Goal: Information Seeking & Learning: Check status

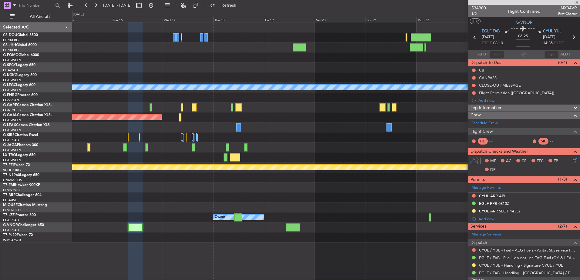
click at [378, 141] on div "A/C Unavailable [GEOGRAPHIC_DATA] ([GEOGRAPHIC_DATA]) Planned [GEOGRAPHIC_DATA]…" at bounding box center [325, 132] width 507 height 220
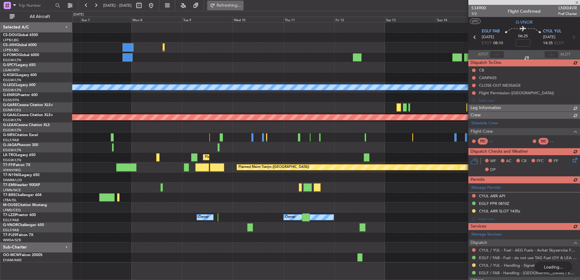
click at [244, 9] on button "Refreshing..." at bounding box center [225, 6] width 36 height 10
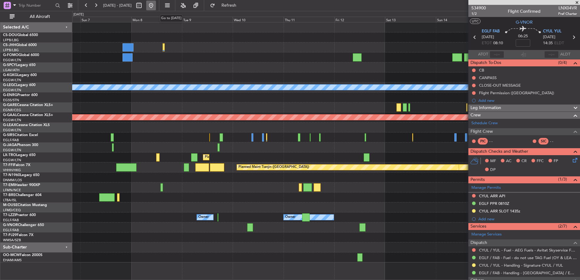
click at [156, 7] on button at bounding box center [151, 6] width 10 height 10
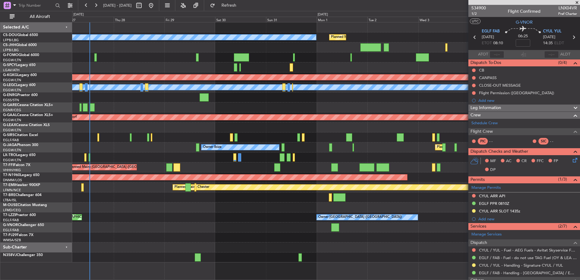
click at [166, 203] on div "Planned Maint [GEOGRAPHIC_DATA] ([GEOGRAPHIC_DATA]) No Crew Planned Maint [GEOG…" at bounding box center [325, 142] width 507 height 240
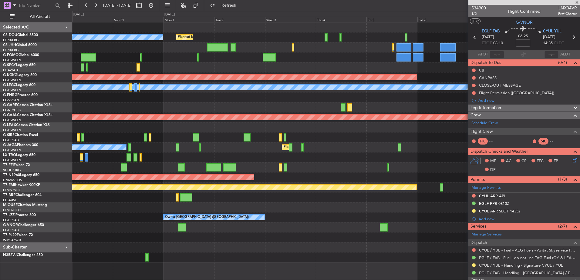
click at [239, 210] on div "No Crew Planned Maint [GEOGRAPHIC_DATA] ([GEOGRAPHIC_DATA]) Planned Maint [GEOG…" at bounding box center [325, 142] width 507 height 240
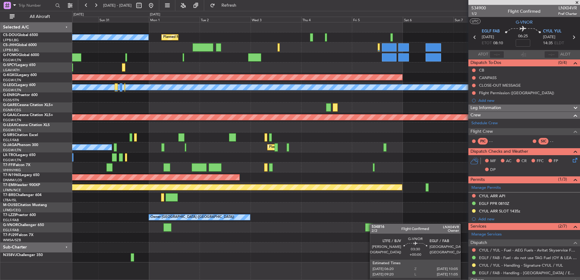
click at [373, 224] on div at bounding box center [369, 228] width 8 height 8
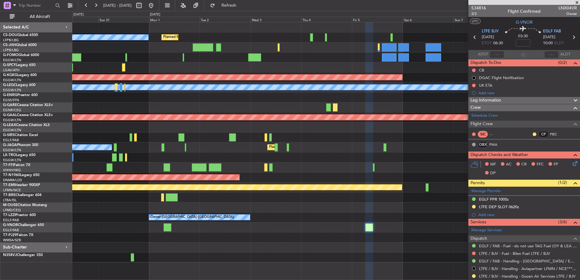
click at [77, 211] on div "No Crew Planned Maint [GEOGRAPHIC_DATA] ([GEOGRAPHIC_DATA]) AOG Maint [GEOGRAPH…" at bounding box center [325, 142] width 507 height 240
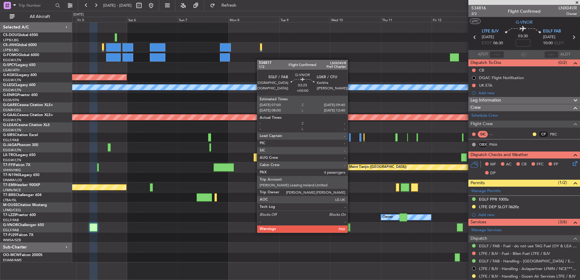
click at [350, 227] on div at bounding box center [348, 228] width 6 height 8
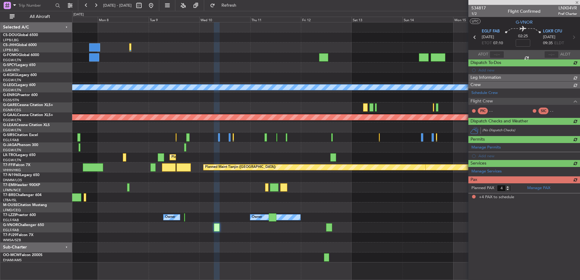
click at [251, 208] on div "AOG Maint [GEOGRAPHIC_DATA] (Ataturk) A/C Unavailable [GEOGRAPHIC_DATA] ([GEOGR…" at bounding box center [325, 142] width 507 height 240
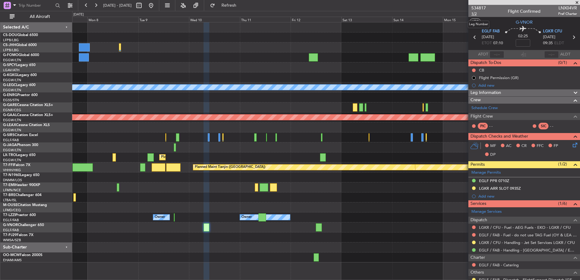
click at [476, 13] on span "1/2" at bounding box center [478, 13] width 15 height 5
click at [480, 8] on span "534817" at bounding box center [478, 8] width 15 height 6
click at [237, 4] on span "Refresh" at bounding box center [228, 5] width 25 height 4
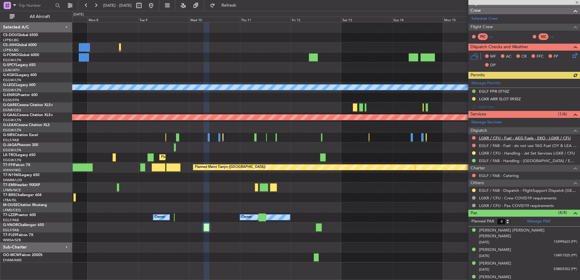
scroll to position [90, 0]
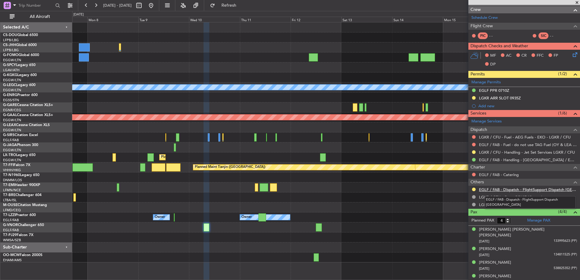
click at [508, 189] on link "EGLF / FAB - Dispatch - FlightSupport Dispatch UK" at bounding box center [528, 189] width 98 height 5
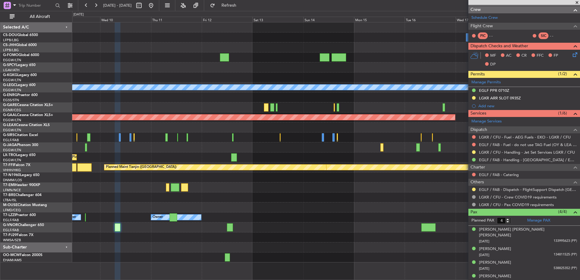
click at [116, 216] on div "Owner Owner Owner" at bounding box center [325, 218] width 507 height 10
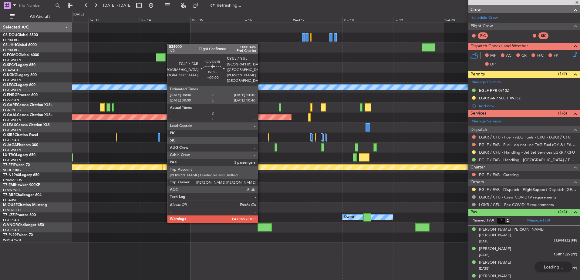
click at [261, 228] on div at bounding box center [265, 228] width 14 height 8
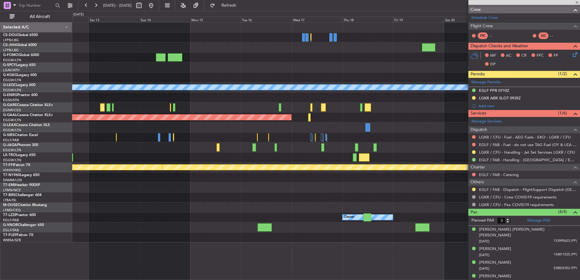
scroll to position [0, 0]
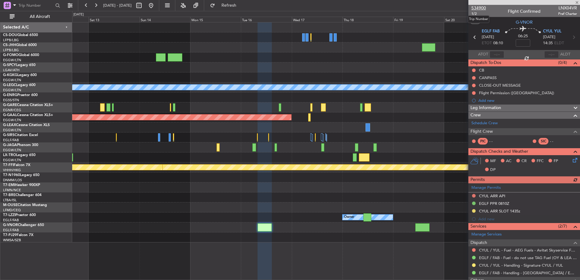
click at [481, 7] on span "534900" at bounding box center [478, 8] width 15 height 6
click at [242, 4] on span "Refresh" at bounding box center [228, 5] width 25 height 4
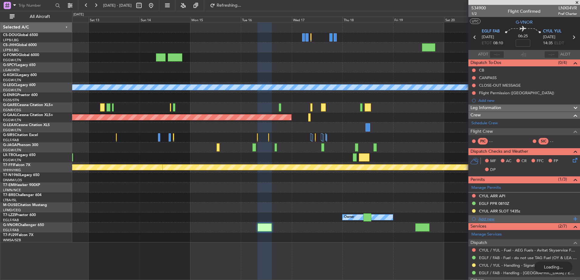
scroll to position [85, 0]
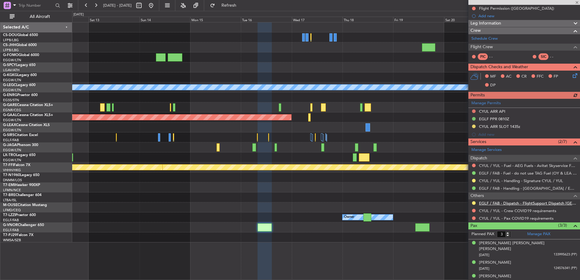
click at [497, 204] on link "EGLF / FAB - Dispatch - FlightSupport Dispatch UK" at bounding box center [528, 203] width 98 height 5
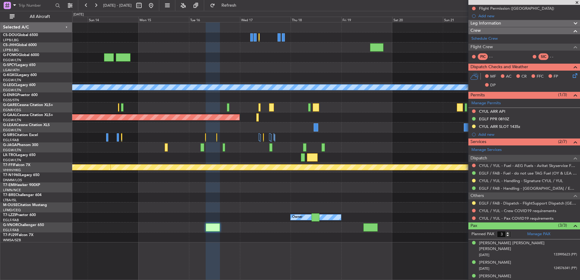
click at [242, 150] on div at bounding box center [325, 148] width 507 height 10
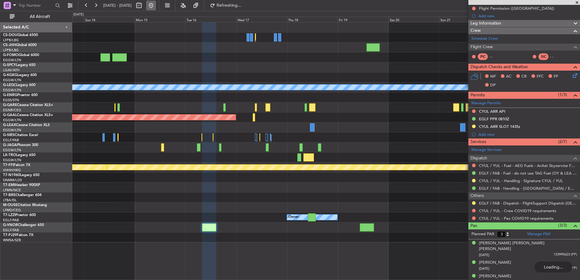
click at [156, 4] on button at bounding box center [151, 6] width 10 height 10
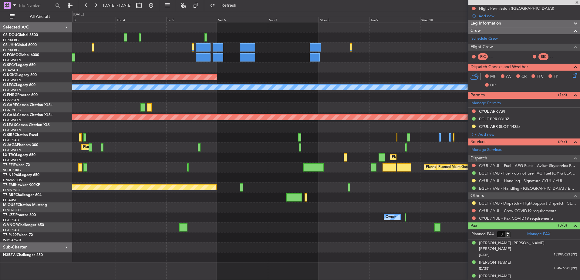
click at [20, 145] on div "Planned Maint Paris (Le Bourget) No Crew AOG Maint Istanbul (Ataturk) A/C Unava…" at bounding box center [290, 145] width 580 height 269
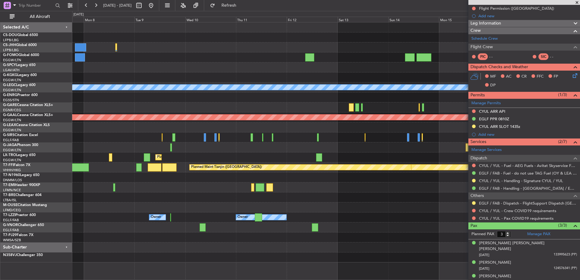
click at [107, 157] on div "Planned Maint Dusseldorf" at bounding box center [325, 158] width 507 height 10
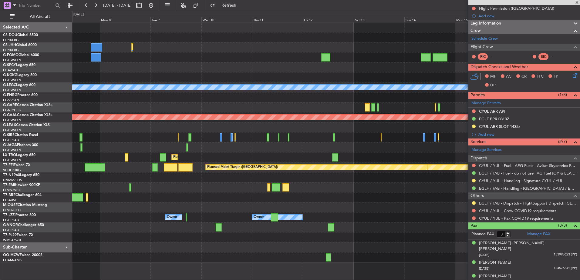
click at [251, 139] on div "AOG Maint Istanbul (Ataturk) A/C Unavailable London (Luton) Planned Maint Dusse…" at bounding box center [325, 142] width 507 height 240
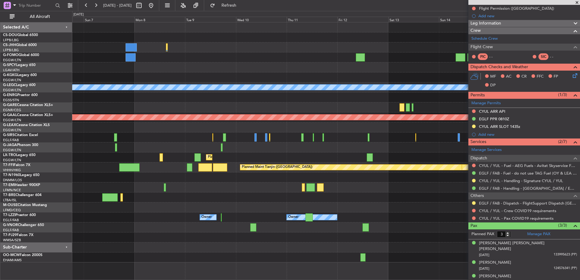
click at [285, 143] on div "AOG Maint Istanbul (Ataturk) A/C Unavailable London (Luton) Planned Maint Dusse…" at bounding box center [325, 142] width 507 height 240
click at [350, 169] on div "AOG Maint Istanbul (Ataturk) A/C Unavailable London (Luton) Planned Maint Dusse…" at bounding box center [325, 142] width 507 height 240
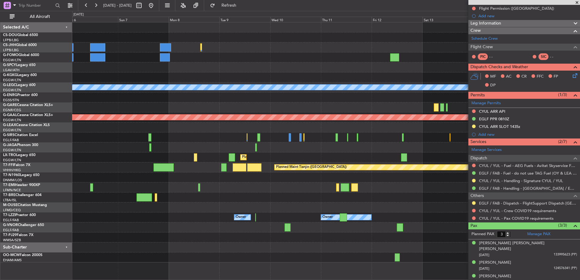
click at [321, 153] on div "AOG Maint Istanbul (Ataturk) A/C Unavailable London (Luton) Planned Maint Dusse…" at bounding box center [325, 142] width 507 height 240
click at [353, 157] on div "Planned Maint Dusseldorf" at bounding box center [325, 158] width 507 height 10
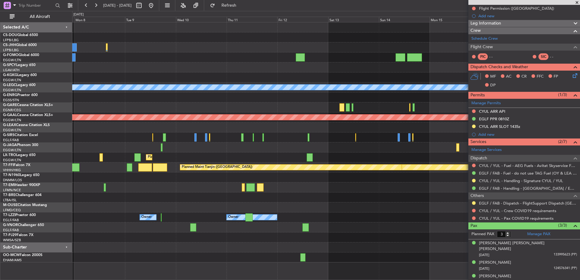
click at [250, 211] on div "AOG Maint Istanbul (Ataturk) A/C Unavailable London (Luton) Planned Maint Dusse…" at bounding box center [325, 142] width 507 height 240
click at [95, 6] on button at bounding box center [96, 6] width 10 height 10
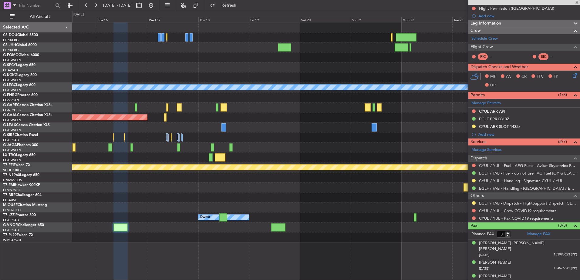
click at [379, 219] on div "A/C Unavailable [GEOGRAPHIC_DATA] ([GEOGRAPHIC_DATA]) Planned [GEOGRAPHIC_DATA]…" at bounding box center [325, 132] width 507 height 220
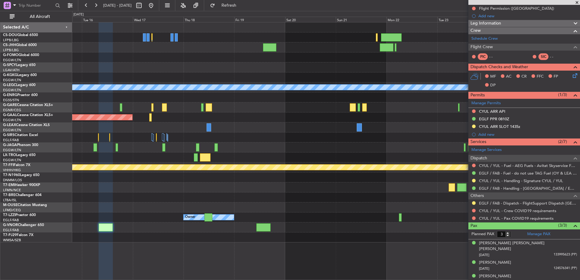
click at [201, 219] on div "Owner" at bounding box center [325, 218] width 507 height 10
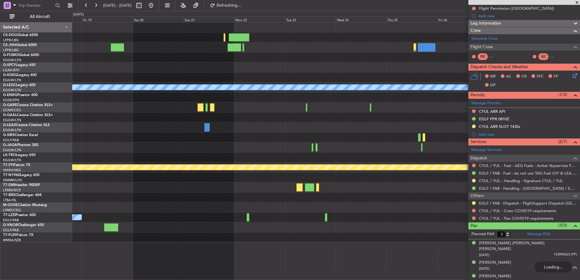
click at [145, 221] on div "Owner" at bounding box center [325, 218] width 507 height 10
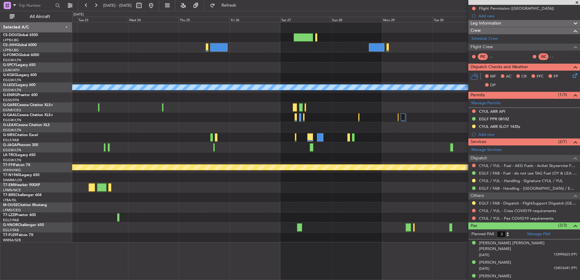
click at [271, 221] on div "A/C Unavailable London (Luton) Planned Maint Geneva (Cointrin)" at bounding box center [325, 132] width 507 height 220
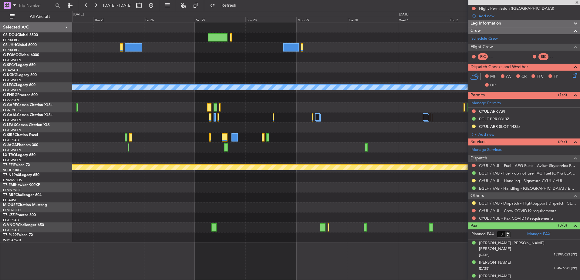
click at [190, 224] on div at bounding box center [325, 228] width 507 height 10
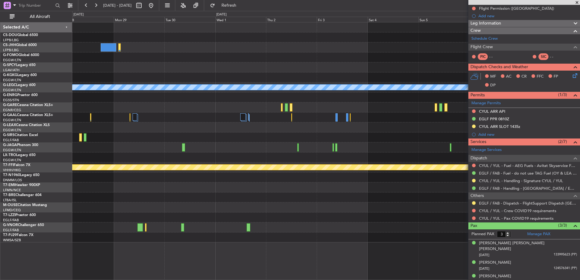
click at [107, 208] on div at bounding box center [325, 208] width 507 height 10
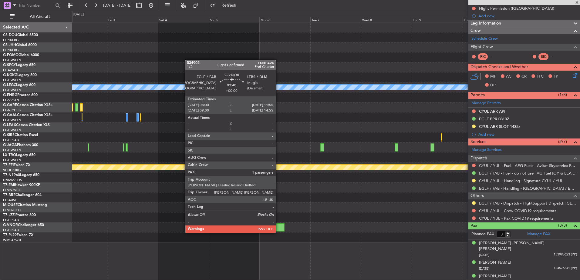
click at [281, 228] on div at bounding box center [280, 228] width 8 height 8
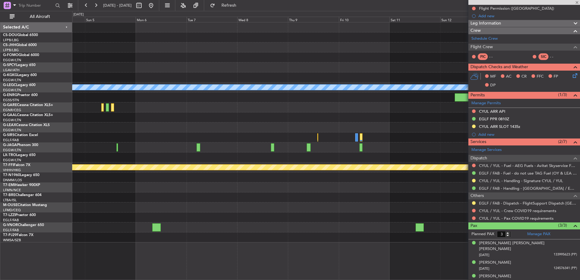
type input "1"
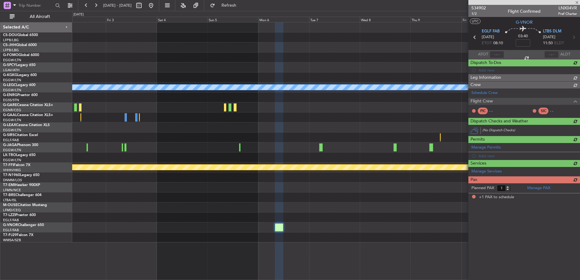
scroll to position [0, 0]
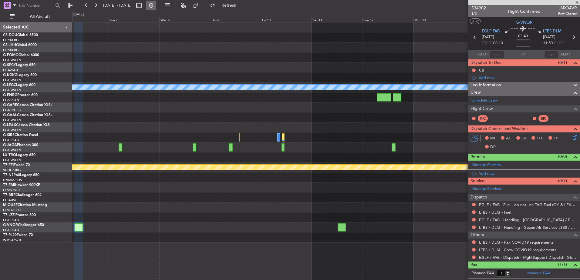
click at [156, 5] on button at bounding box center [151, 6] width 10 height 10
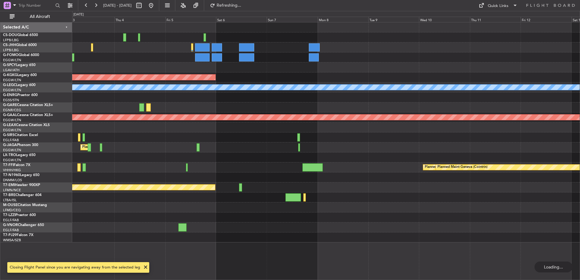
click at [205, 245] on div "Planned Maint Paris (Le Bourget) No Crew AOG Maint Istanbul (Ataturk) A/C Unava…" at bounding box center [326, 151] width 508 height 258
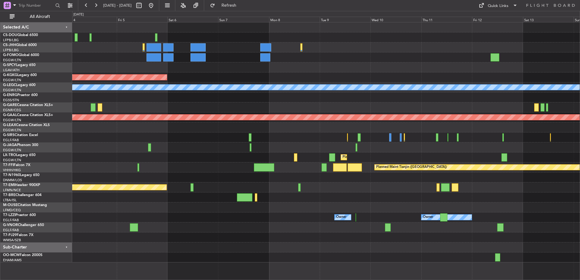
click at [235, 234] on div at bounding box center [325, 238] width 507 height 10
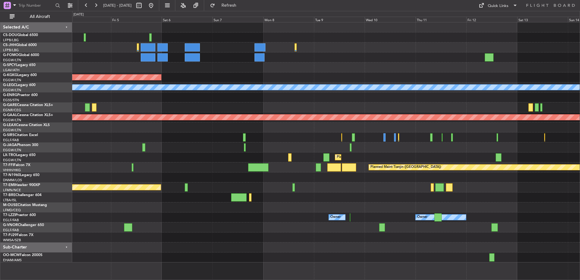
click at [482, 217] on div "AOG Maint [GEOGRAPHIC_DATA] (Ataturk) A/C Unavailable [GEOGRAPHIC_DATA] ([GEOGR…" at bounding box center [325, 142] width 507 height 240
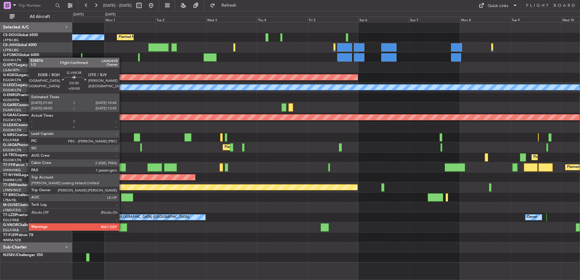
click at [123, 226] on div at bounding box center [123, 228] width 8 height 8
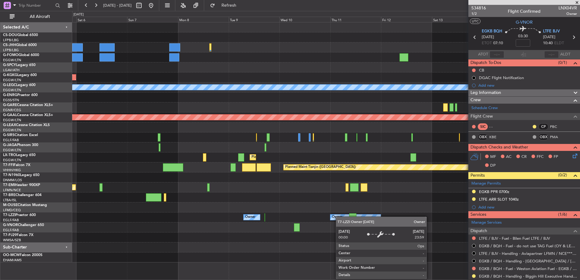
click at [342, 218] on div "Owner" at bounding box center [337, 217] width 10 height 9
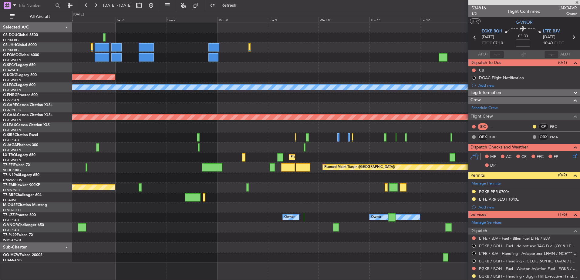
click at [477, 222] on fb-app "05 Sep 2025 - 15 Sep 2025 Refresh Quick Links All Aircraft AOG Maint Istanbul (…" at bounding box center [290, 143] width 580 height 276
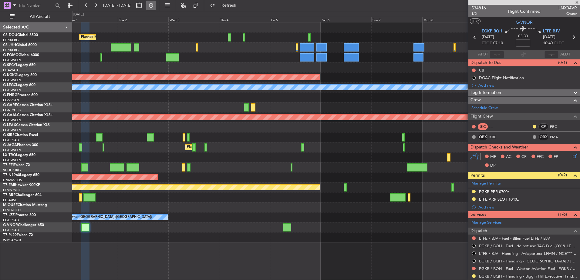
click at [156, 2] on button at bounding box center [151, 6] width 10 height 10
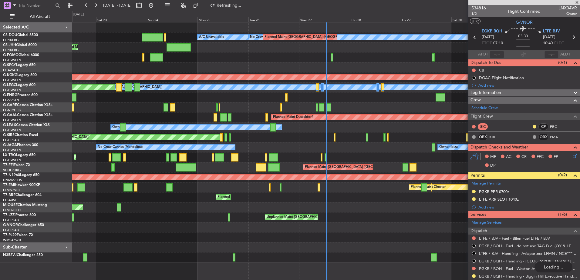
click at [156, 229] on div "No Crew Planned Maint Paris (Le Bourget) Planned Maint Paris (Le Bourget) A/C U…" at bounding box center [325, 142] width 507 height 240
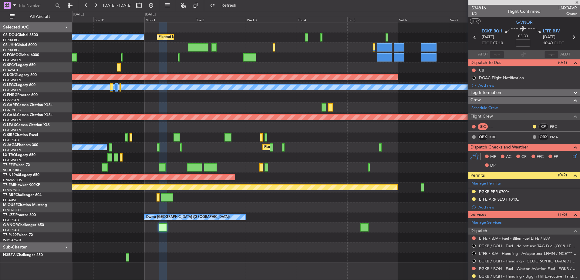
click at [270, 242] on div "Planned Maint Paris (Le Bourget) No Crew AOG Maint Istanbul (Ataturk) A/C Unava…" at bounding box center [325, 142] width 507 height 240
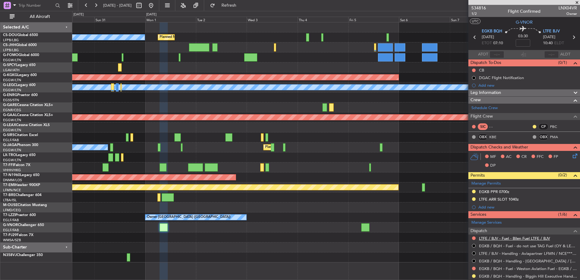
scroll to position [91, 0]
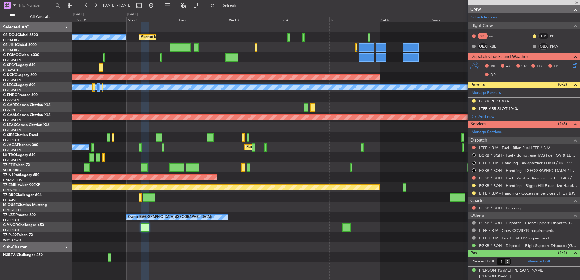
click at [337, 221] on div "Planned Maint Paris (Le Bourget) No Crew AOG Maint Istanbul (Ataturk) A/C Unava…" at bounding box center [325, 142] width 507 height 240
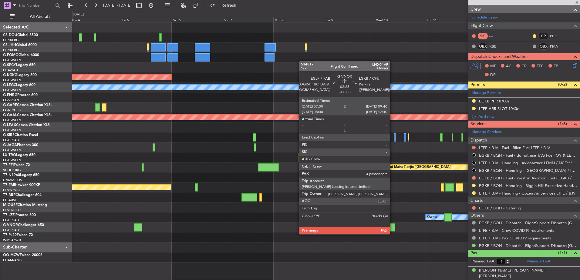
click at [393, 228] on div at bounding box center [392, 228] width 6 height 8
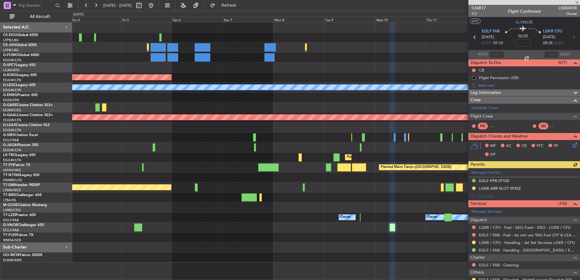
scroll to position [90, 0]
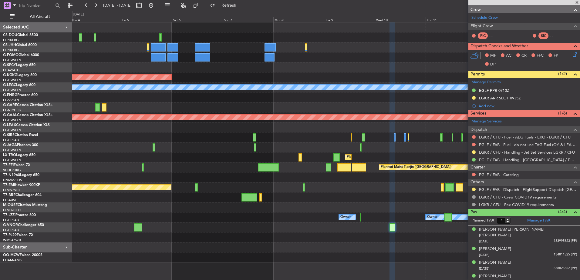
click at [339, 242] on div "Planned Maint Paris (Le Bourget) AOG Maint Istanbul (Ataturk) A/C Unavailable L…" at bounding box center [325, 142] width 507 height 240
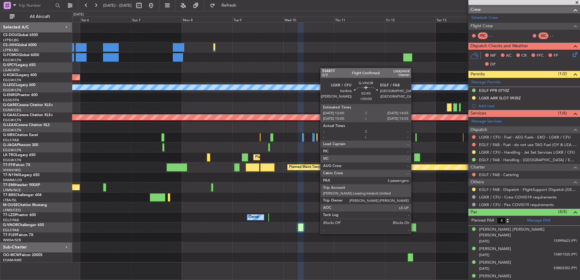
click at [414, 228] on div at bounding box center [413, 228] width 6 height 8
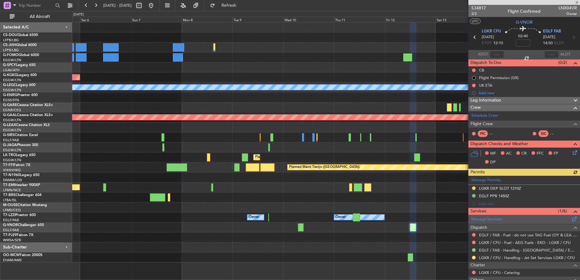
scroll to position [84, 0]
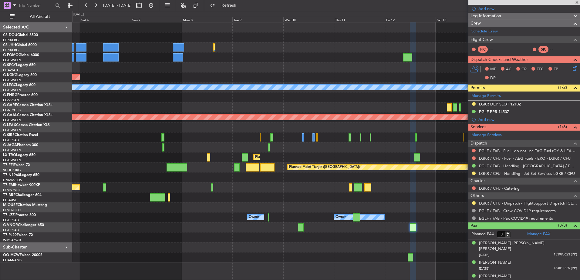
click at [441, 201] on div "AOG Maint Istanbul (Ataturk) A/C Unavailable London (Luton) Planned Maint Dusse…" at bounding box center [325, 142] width 507 height 240
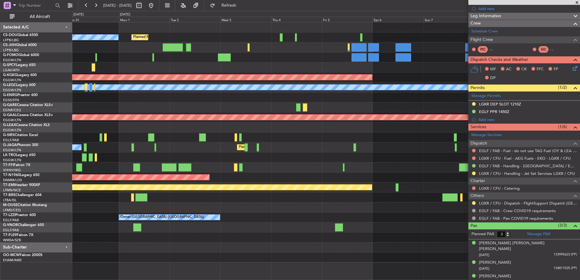
click at [451, 174] on div "Planned Maint Paris (Le Bourget) No Crew AOG Maint Istanbul (Ataturk) A/C Unava…" at bounding box center [325, 142] width 507 height 240
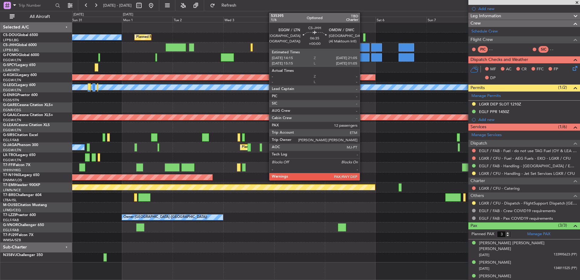
click at [363, 48] on div at bounding box center [362, 47] width 15 height 8
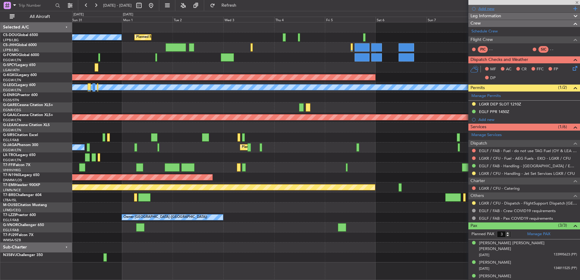
type input "12"
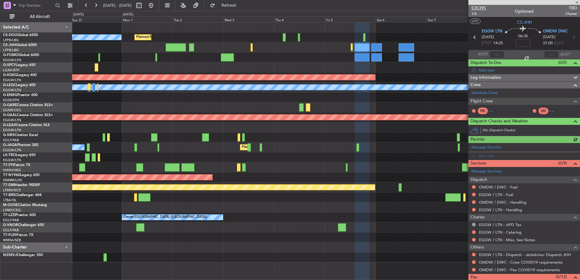
click at [481, 5] on span "535395" at bounding box center [478, 8] width 15 height 6
click at [242, 5] on span "Refresh" at bounding box center [228, 5] width 25 height 4
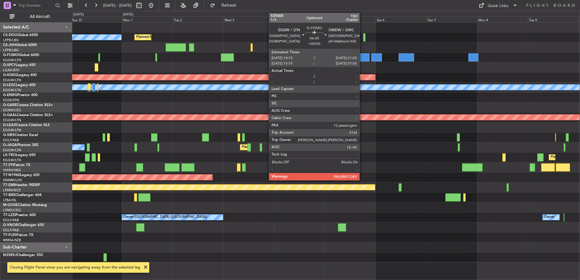
click at [362, 56] on div at bounding box center [362, 57] width 15 height 8
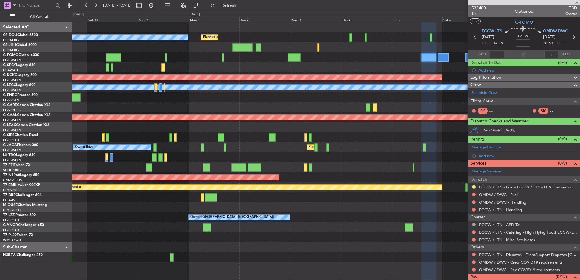
click at [450, 71] on div at bounding box center [325, 67] width 507 height 10
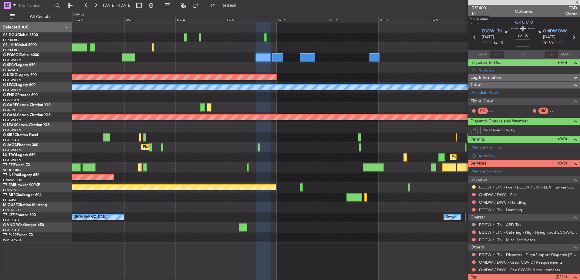
click at [483, 8] on span "535400" at bounding box center [478, 8] width 15 height 6
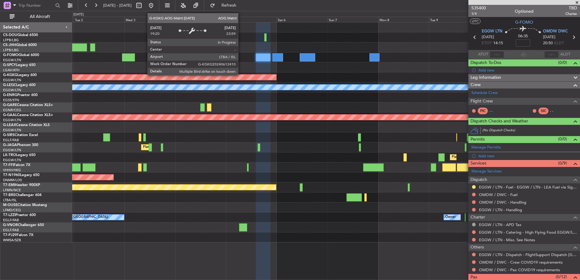
click at [276, 86] on div "Planned Maint Paris (Le Bourget) No Crew AOG Maint Istanbul (Ataturk) A/C Unava…" at bounding box center [325, 132] width 507 height 220
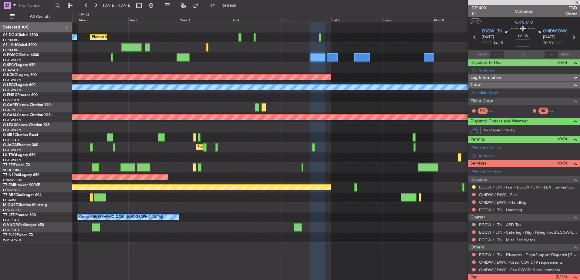
click at [364, 108] on div "Planned Maint Paris (Le Bourget) No Crew AOG Maint Istanbul (Ataturk) A/C Unava…" at bounding box center [325, 132] width 507 height 220
click at [239, 9] on button "Refresh" at bounding box center [225, 6] width 36 height 10
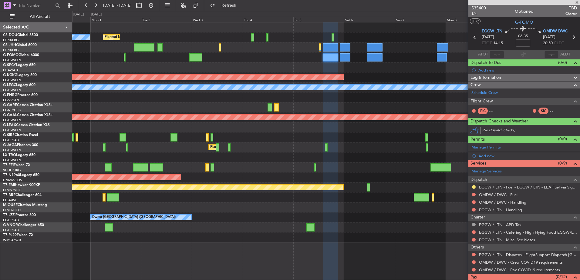
click at [375, 65] on div at bounding box center [325, 67] width 507 height 10
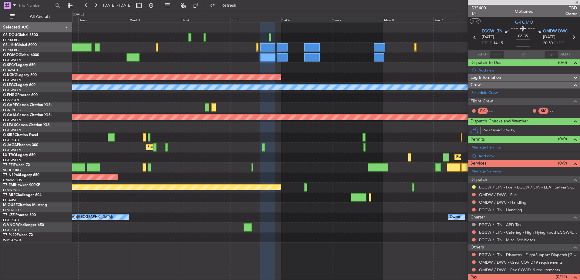
click at [312, 64] on div at bounding box center [325, 67] width 507 height 10
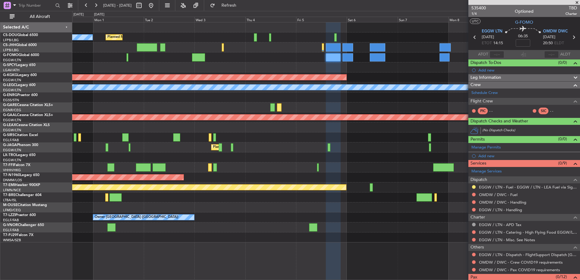
click at [378, 67] on div at bounding box center [325, 67] width 507 height 10
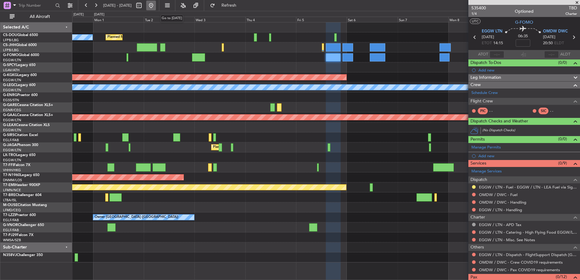
click at [156, 5] on button at bounding box center [151, 6] width 10 height 10
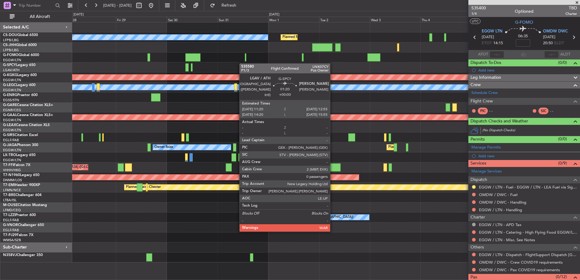
click at [242, 63] on div "No Crew Planned Maint Paris (Le Bourget) Planned Maint Paris (Le Bourget) A/C U…" at bounding box center [325, 142] width 507 height 240
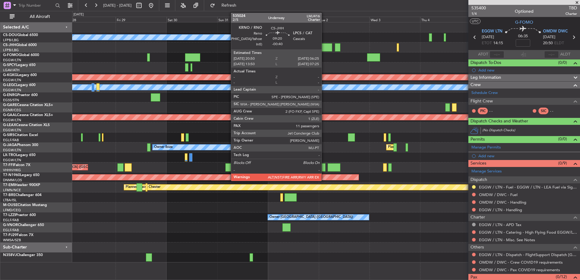
click at [324, 44] on div at bounding box center [322, 47] width 20 height 8
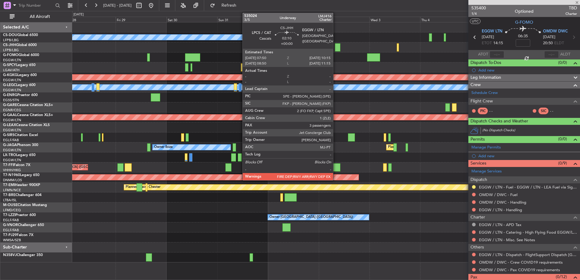
type input "-00:40"
type input "11"
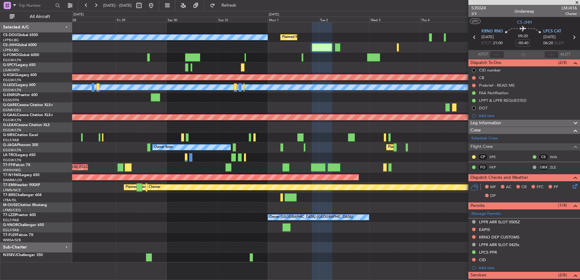
click at [222, 147] on div "No Crew Planned Maint Paris (Le Bourget) Planned Maint Paris (Le Bourget) A/C U…" at bounding box center [325, 142] width 507 height 240
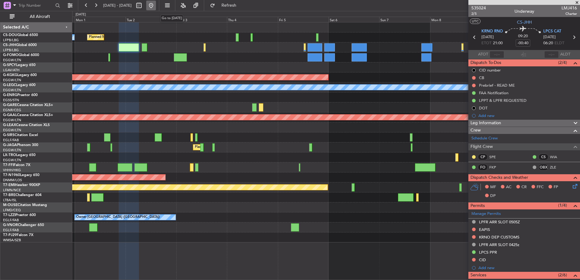
click at [156, 6] on button at bounding box center [151, 6] width 10 height 10
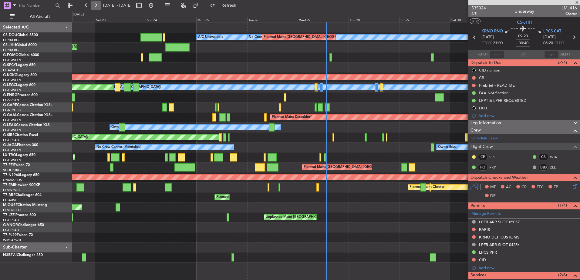
click at [94, 6] on button at bounding box center [96, 6] width 10 height 10
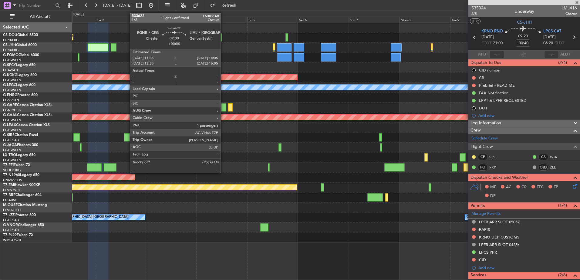
click at [223, 107] on div at bounding box center [223, 107] width 5 height 8
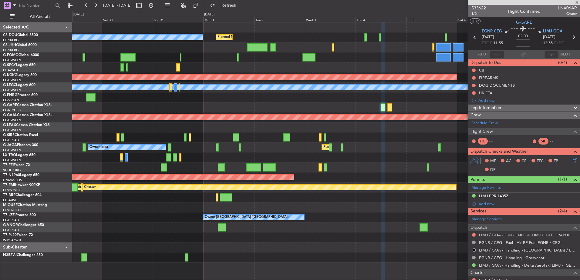
click at [110, 148] on div "Planned Maint Paris (Le Bourget) No Crew Planned Maint Paris (Le Bourget) AOG M…" at bounding box center [325, 142] width 507 height 240
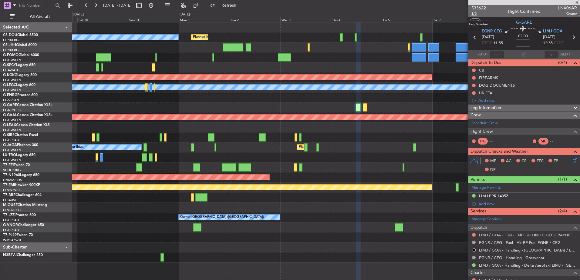
click at [473, 14] on span "1/2" at bounding box center [478, 13] width 15 height 5
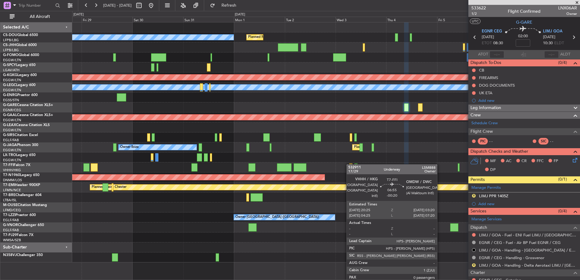
click at [139, 153] on div "Planned Maint Paris (Le Bourget) No Crew Planned Maint Paris (Le Bourget) AOG M…" at bounding box center [325, 142] width 507 height 240
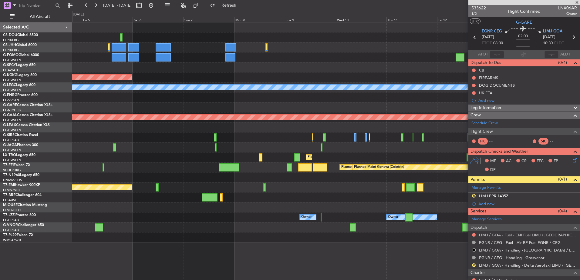
click at [86, 174] on div "AOG Maint Istanbul (Ataturk) A/C Unavailable London (Luton) Planned Maint Dusse…" at bounding box center [325, 132] width 507 height 220
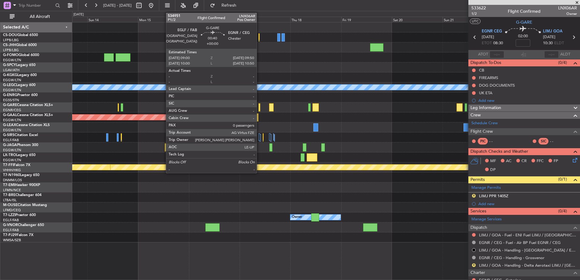
click at [259, 107] on div at bounding box center [259, 107] width 2 height 8
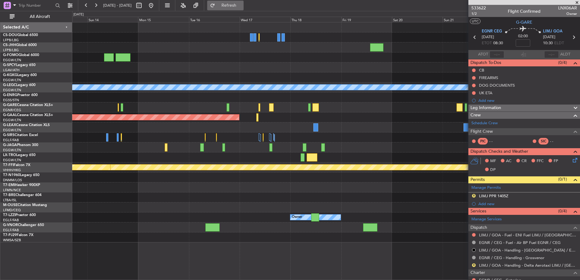
click at [244, 9] on button "Refresh" at bounding box center [225, 6] width 36 height 10
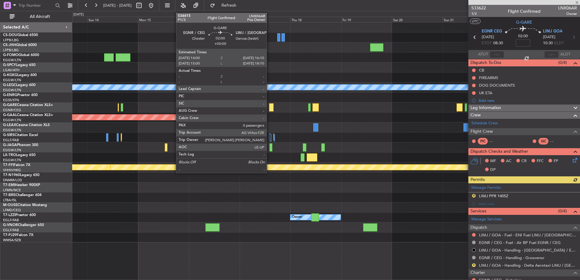
click at [269, 108] on div at bounding box center [271, 107] width 5 height 8
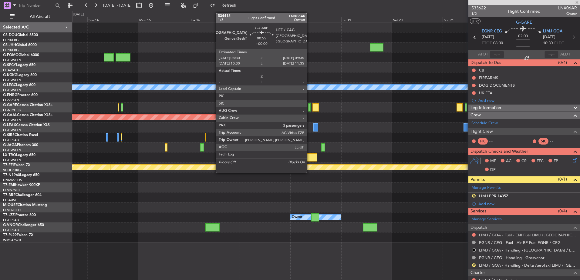
type input "0"
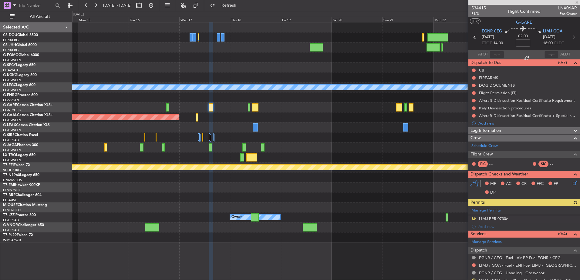
click at [218, 116] on div "Planned Maint Dusseldorf" at bounding box center [325, 118] width 507 height 10
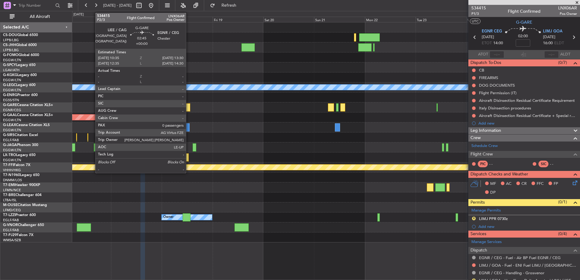
click at [189, 107] on div at bounding box center [187, 107] width 6 height 8
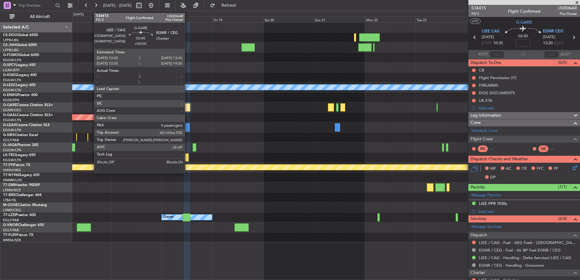
click at [187, 108] on div at bounding box center [187, 107] width 6 height 8
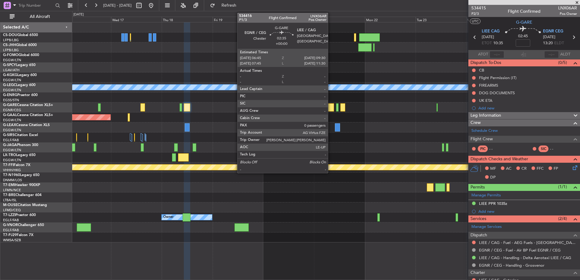
click at [331, 105] on div at bounding box center [331, 107] width 6 height 8
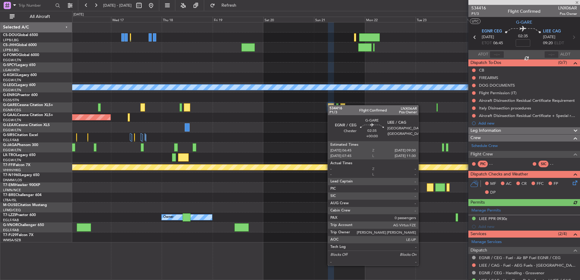
click at [331, 105] on div at bounding box center [331, 107] width 6 height 8
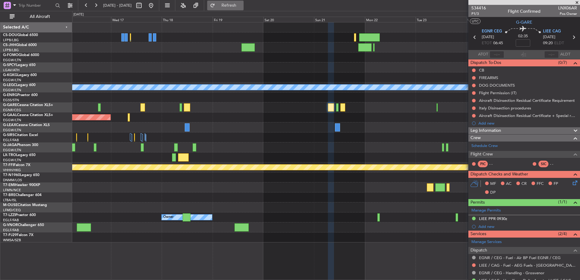
click at [231, 6] on button "Refresh" at bounding box center [225, 6] width 36 height 10
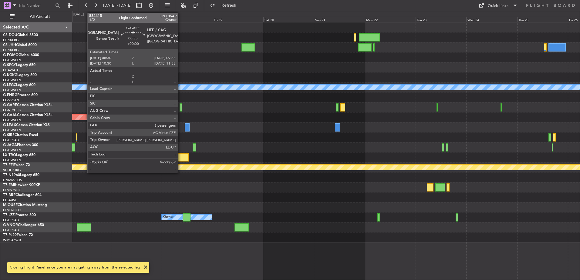
click at [181, 107] on div at bounding box center [181, 107] width 2 height 8
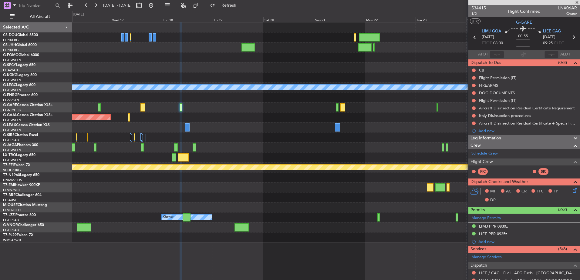
scroll to position [122, 0]
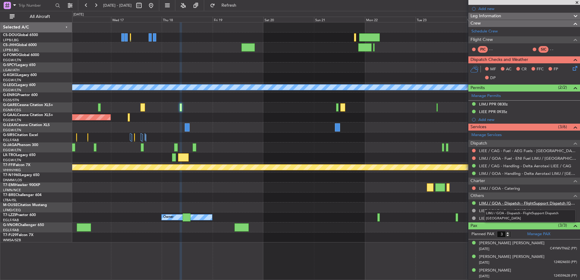
click at [506, 204] on link "LIMJ / GOA - Dispatch - FlightSupport Dispatch [GEOGRAPHIC_DATA]" at bounding box center [528, 203] width 98 height 5
click at [234, 8] on button "Refresh" at bounding box center [225, 6] width 36 height 10
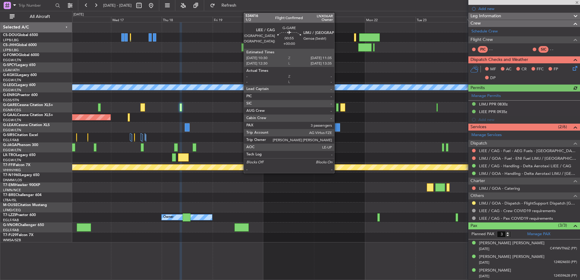
click at [337, 109] on div at bounding box center [337, 107] width 2 height 8
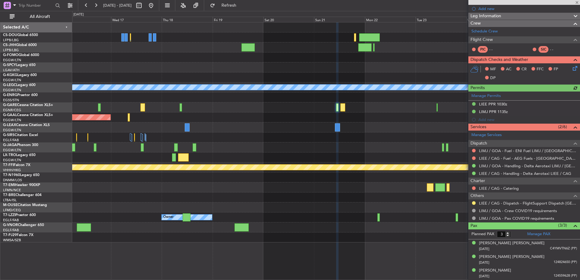
scroll to position [122, 0]
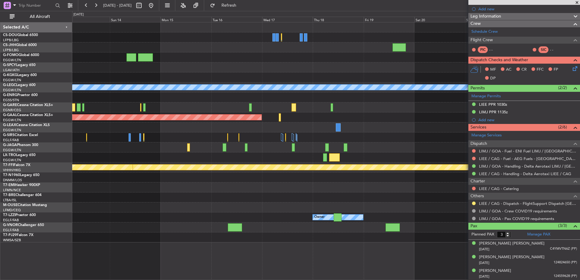
click at [454, 182] on div "A/C Unavailable [GEOGRAPHIC_DATA] ([GEOGRAPHIC_DATA]) Planned [GEOGRAPHIC_DATA]…" at bounding box center [325, 132] width 507 height 220
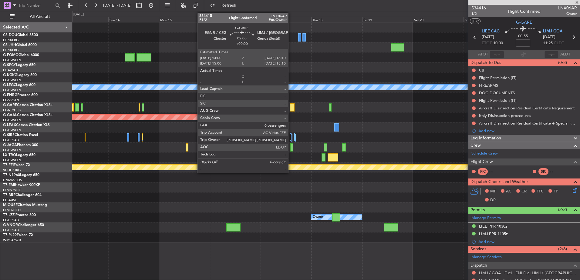
scroll to position [122, 0]
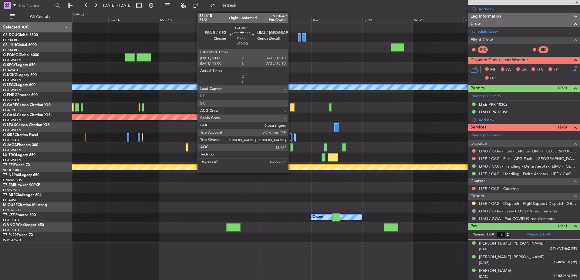
click at [291, 106] on div at bounding box center [292, 107] width 5 height 8
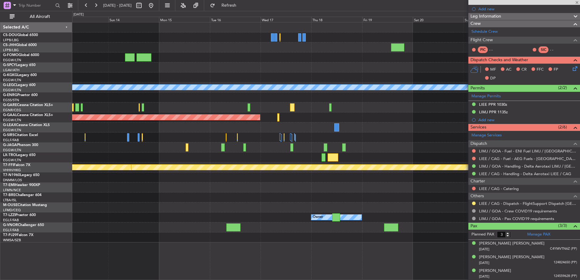
type input "0"
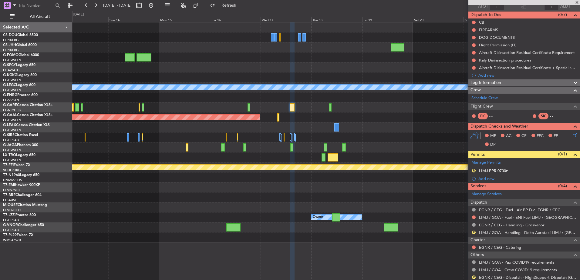
scroll to position [66, 0]
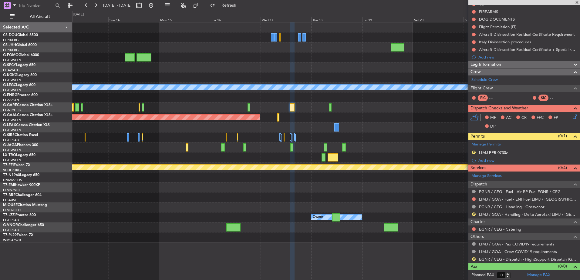
click at [491, 256] on mat-tooltip-component "EGNR / CEG - Dispatch - FlightSupport Dispatch [GEOGRAPHIC_DATA]" at bounding box center [530, 246] width 99 height 21
click at [489, 259] on link "EGNR / CEG - Dispatch - FlightSupport Dispatch [GEOGRAPHIC_DATA]" at bounding box center [528, 259] width 98 height 5
click at [156, 4] on button at bounding box center [151, 6] width 10 height 10
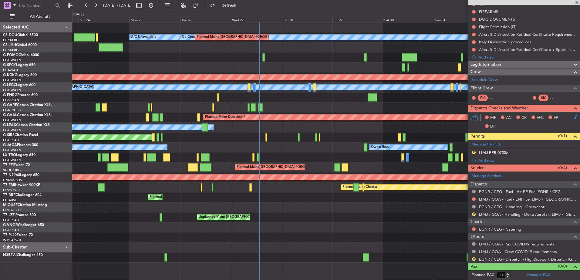
click at [247, 186] on div "Planned Maint [GEOGRAPHIC_DATA] ([GEOGRAPHIC_DATA]) No Crew Planned Maint [GEOG…" at bounding box center [325, 142] width 507 height 240
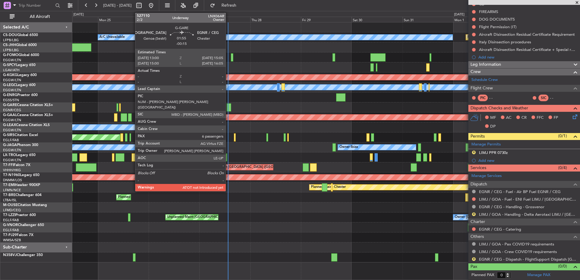
click at [228, 109] on div at bounding box center [229, 107] width 5 height 8
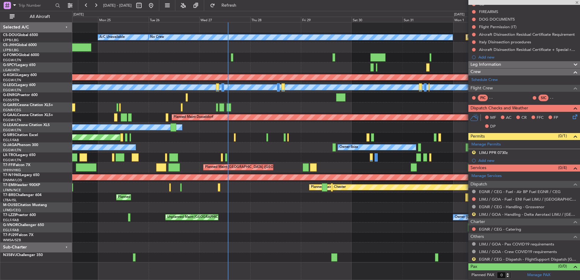
type input "-00:15"
type input "6"
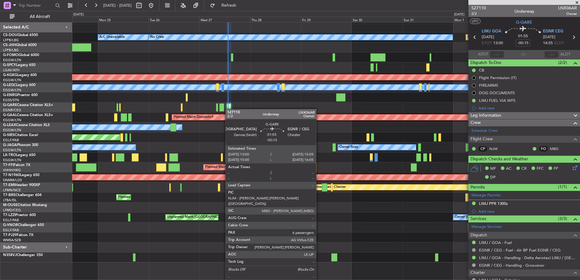
click at [228, 109] on div at bounding box center [229, 107] width 5 height 8
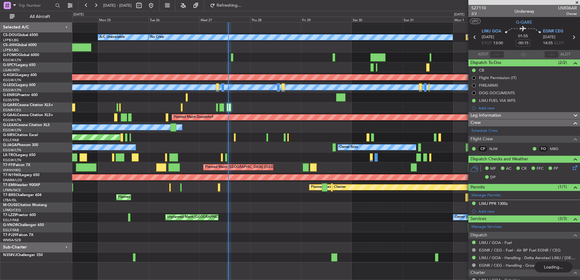
type input "13:31"
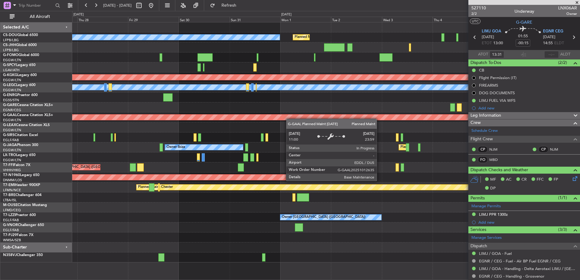
click at [101, 128] on div "Owner" at bounding box center [325, 128] width 507 height 10
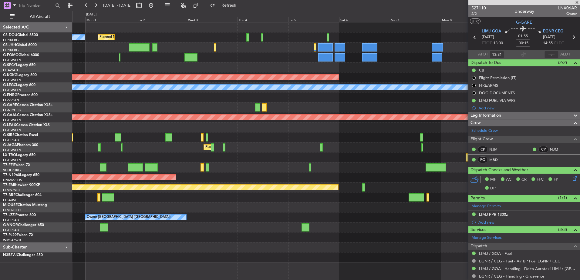
click at [115, 150] on div "Planned Maint [GEOGRAPHIC_DATA] ([GEOGRAPHIC_DATA]) Owner Ibiza" at bounding box center [325, 148] width 507 height 10
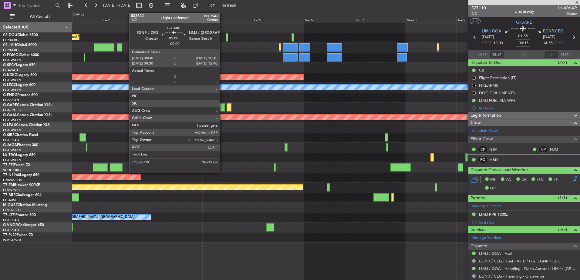
click at [223, 111] on div at bounding box center [222, 107] width 5 height 8
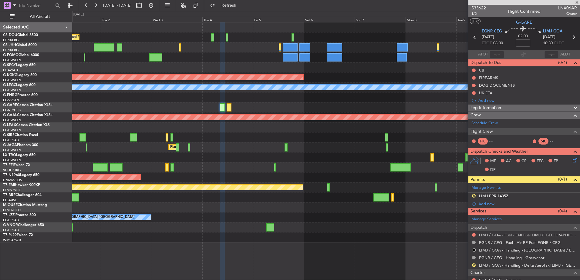
scroll to position [65, 0]
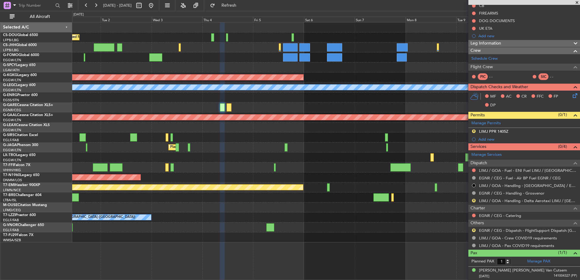
click at [492, 233] on mat-tooltip-component "EGNR / CEG - Dispatch - FlightSupport Dispatch [GEOGRAPHIC_DATA]" at bounding box center [530, 243] width 99 height 21
click at [492, 229] on link "EGNR / CEG - Dispatch - FlightSupport Dispatch [GEOGRAPHIC_DATA]" at bounding box center [528, 230] width 98 height 5
click at [244, 1] on button "Refresh" at bounding box center [225, 6] width 36 height 10
click at [497, 217] on link "EGNR / CEG - Catering" at bounding box center [500, 215] width 42 height 5
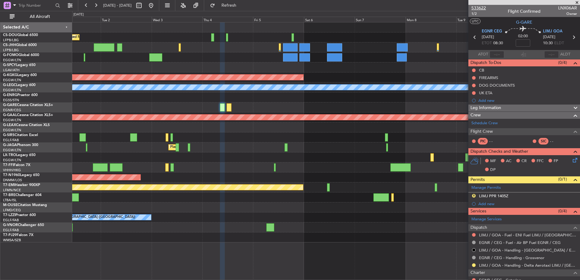
click at [479, 6] on span "533622" at bounding box center [478, 8] width 15 height 6
click at [487, 259] on mat-tooltip-component "LIMJ / GOA - Handling - Delta Aerotaxi LIMJ / [GEOGRAPHIC_DATA]" at bounding box center [530, 252] width 99 height 21
click at [483, 257] on mat-tooltip-component "LIMJ / GOA - Handling - Delta Aerotaxi LIMJ / [GEOGRAPHIC_DATA]" at bounding box center [530, 252] width 99 height 21
click at [488, 258] on link "EGNR / CEG - Handling - Grosvenor" at bounding box center [512, 257] width 66 height 5
click at [58, 152] on div "Planned Maint [GEOGRAPHIC_DATA] ([GEOGRAPHIC_DATA]) No Crew AOG Maint [GEOGRAPH…" at bounding box center [290, 145] width 580 height 269
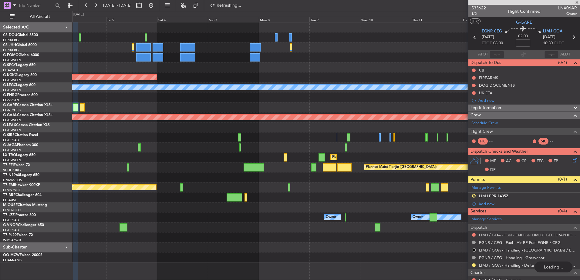
click at [387, 112] on div "AOG Maint [GEOGRAPHIC_DATA] (Ataturk) A/C Unavailable [GEOGRAPHIC_DATA] ([GEOGR…" at bounding box center [325, 142] width 507 height 240
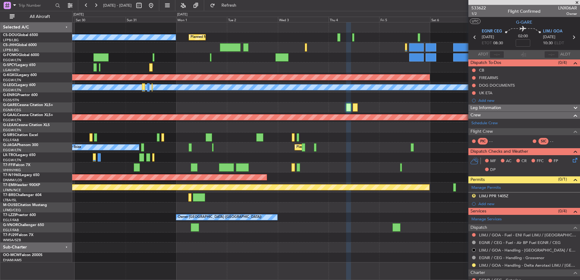
click at [460, 137] on div "Planned Maint [GEOGRAPHIC_DATA] ([GEOGRAPHIC_DATA]) No Crew Planned Maint [GEOG…" at bounding box center [325, 142] width 507 height 240
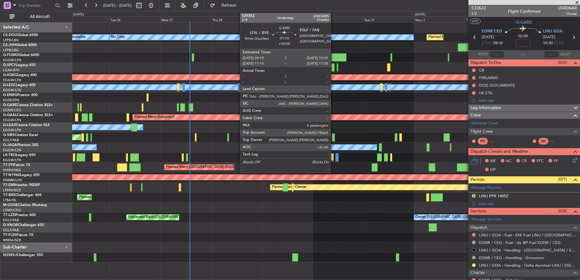
click at [333, 138] on div at bounding box center [333, 137] width 3 height 8
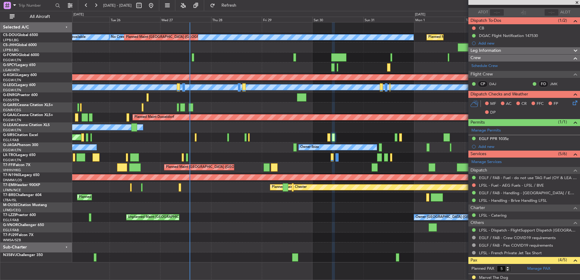
scroll to position [42, 0]
click at [487, 213] on link "LFSL - Catering" at bounding box center [493, 215] width 28 height 5
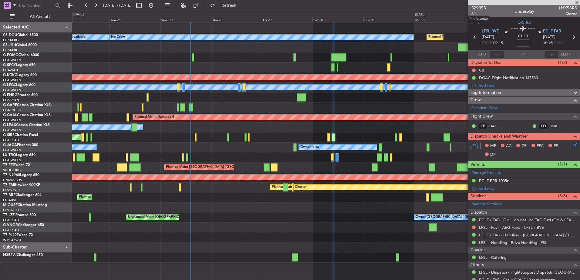
click at [481, 10] on span "529353" at bounding box center [478, 8] width 15 height 6
click at [62, 111] on div "Planned Maint [GEOGRAPHIC_DATA] ([GEOGRAPHIC_DATA]) A/C Unavailable No Crew Pla…" at bounding box center [290, 145] width 580 height 269
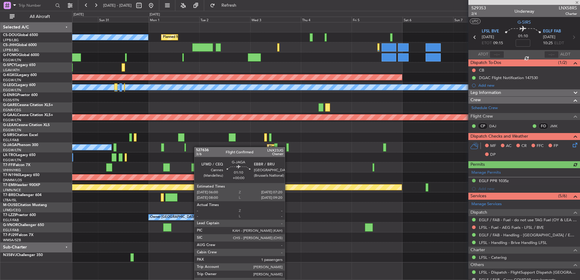
click at [89, 139] on div "No Crew Planned Maint [GEOGRAPHIC_DATA] ([GEOGRAPHIC_DATA]) AOG Maint [GEOGRAPH…" at bounding box center [325, 142] width 507 height 240
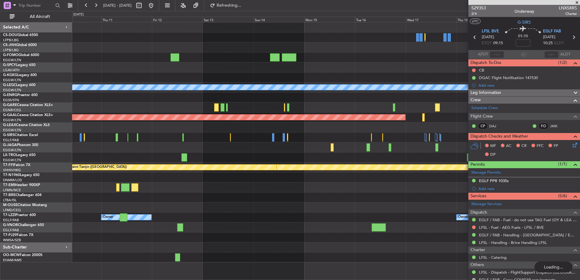
click at [139, 142] on div at bounding box center [325, 138] width 507 height 10
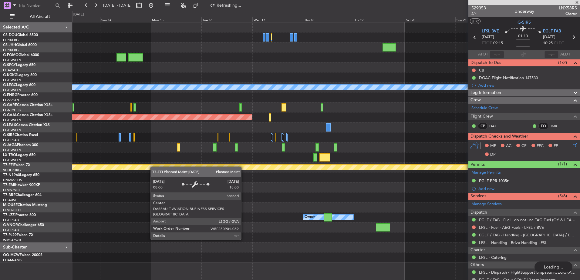
click at [145, 169] on div "A/C Unavailable [GEOGRAPHIC_DATA] ([GEOGRAPHIC_DATA]) Planned [GEOGRAPHIC_DATA]…" at bounding box center [325, 142] width 507 height 240
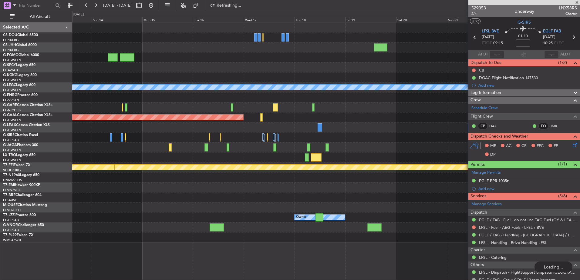
click at [250, 117] on div "Planned Maint Dusseldorf" at bounding box center [325, 118] width 507 height 10
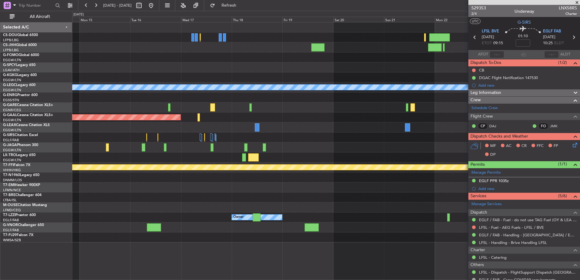
click at [239, 138] on div "A/C Unavailable [GEOGRAPHIC_DATA] ([GEOGRAPHIC_DATA]) Planned [GEOGRAPHIC_DATA]…" at bounding box center [325, 132] width 507 height 220
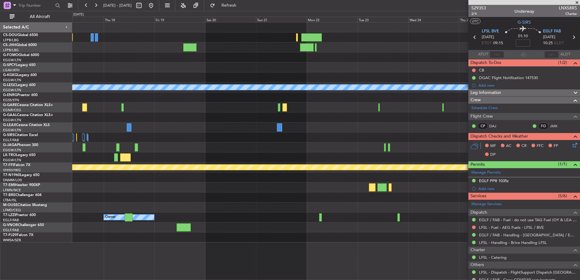
click at [343, 116] on div "A/C Unavailable [GEOGRAPHIC_DATA] ([GEOGRAPHIC_DATA]) Planned [GEOGRAPHIC_DATA]…" at bounding box center [325, 132] width 507 height 220
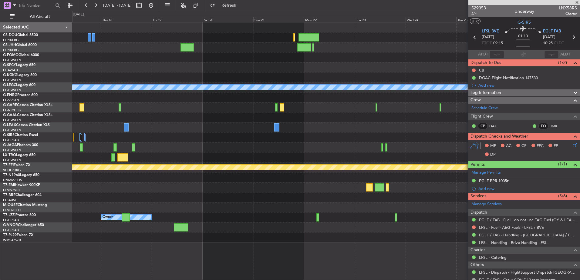
click at [443, 150] on div "A/C Unavailable [GEOGRAPHIC_DATA] ([GEOGRAPHIC_DATA]) Planned [GEOGRAPHIC_DATA]…" at bounding box center [325, 132] width 507 height 220
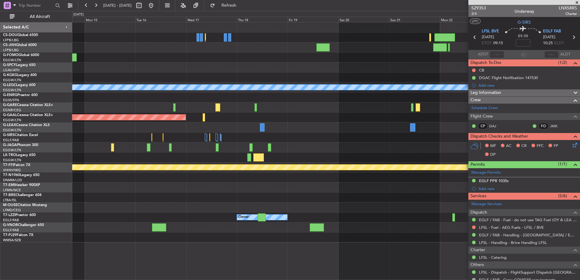
click at [467, 139] on div "A/C Unavailable [GEOGRAPHIC_DATA] ([GEOGRAPHIC_DATA]) Planned [GEOGRAPHIC_DATA]…" at bounding box center [325, 132] width 507 height 220
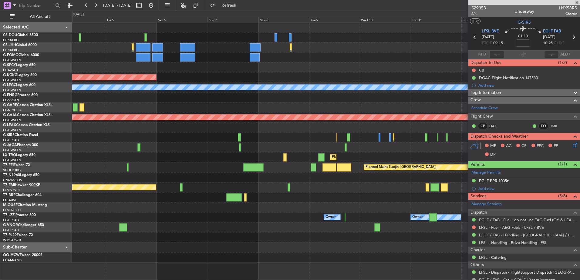
click at [503, 142] on fb-app "[DATE] - [DATE] Refresh Quick Links All Aircraft AOG Maint [GEOGRAPHIC_DATA] ([…" at bounding box center [290, 143] width 580 height 276
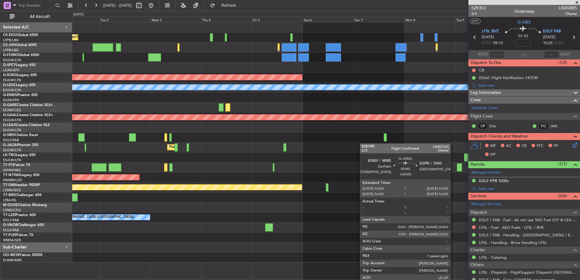
click at [398, 150] on div "Planned Maint [GEOGRAPHIC_DATA] ([GEOGRAPHIC_DATA]) No Crew AOG Maint [GEOGRAPH…" at bounding box center [325, 142] width 507 height 240
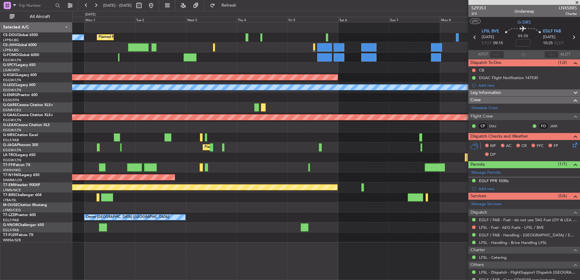
click at [253, 107] on div at bounding box center [325, 108] width 507 height 10
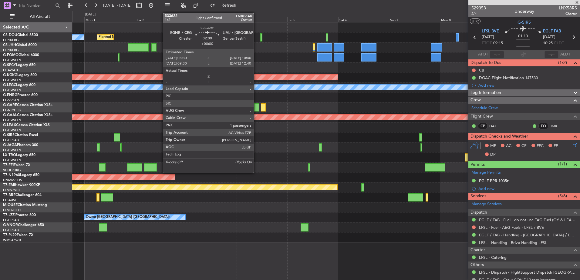
click at [256, 106] on div at bounding box center [256, 107] width 5 height 8
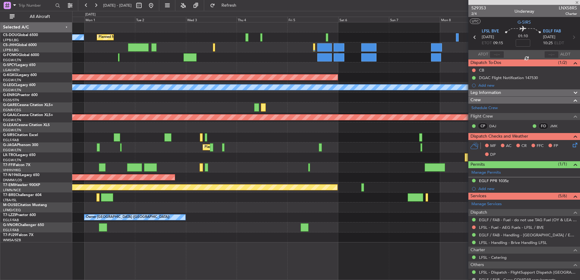
type input "1"
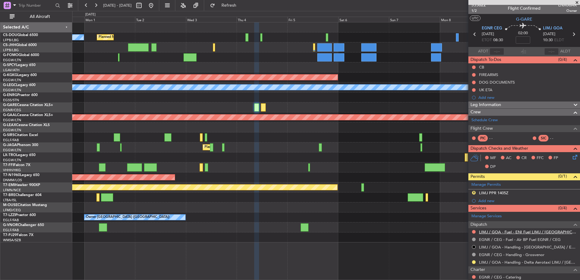
scroll to position [32, 0]
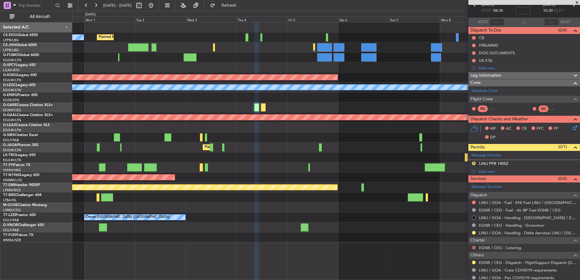
click at [474, 247] on button at bounding box center [474, 248] width 4 height 4
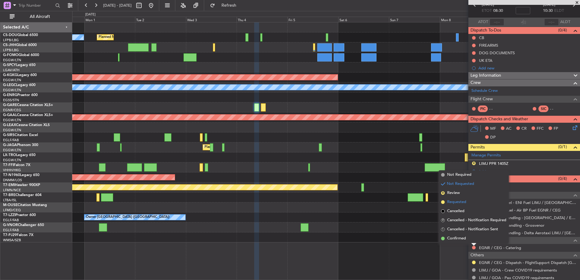
click at [455, 202] on span "Requested" at bounding box center [456, 202] width 19 height 6
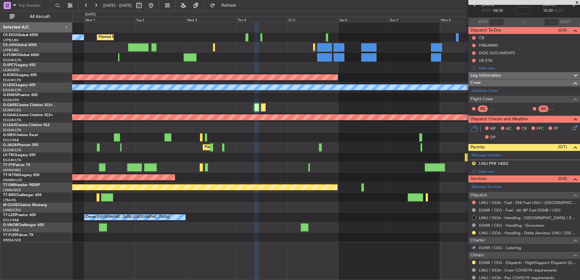
scroll to position [0, 0]
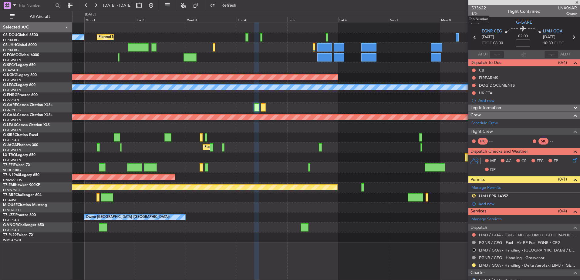
click at [474, 8] on span "533622" at bounding box center [478, 8] width 15 height 6
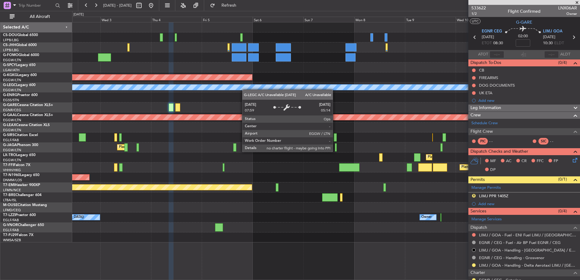
click at [227, 92] on div "Planned Maint [GEOGRAPHIC_DATA] ([GEOGRAPHIC_DATA]) No Crew AOG Maint [GEOGRAPH…" at bounding box center [325, 132] width 507 height 220
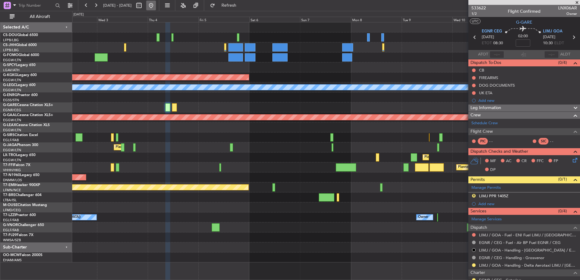
click at [156, 7] on button at bounding box center [151, 6] width 10 height 10
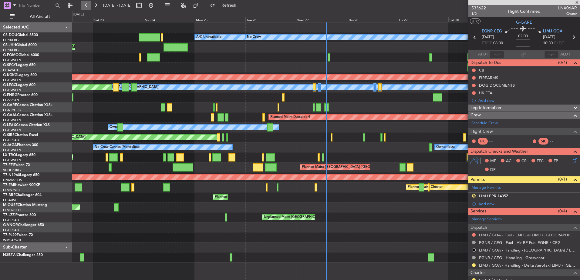
click at [88, 8] on button at bounding box center [86, 6] width 10 height 10
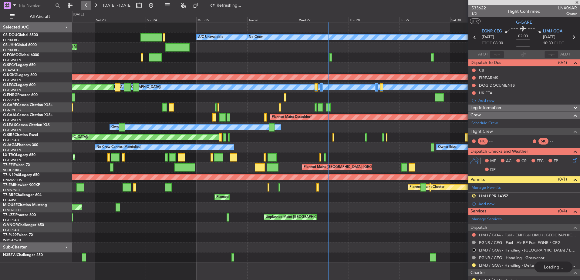
click at [88, 8] on button at bounding box center [86, 6] width 10 height 10
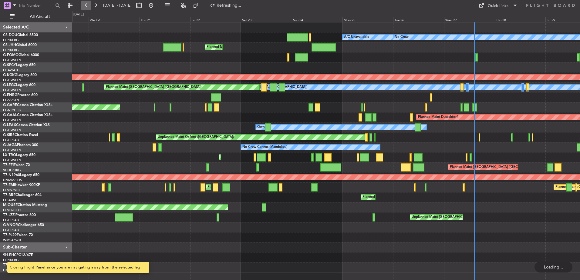
click at [88, 8] on button at bounding box center [86, 6] width 10 height 10
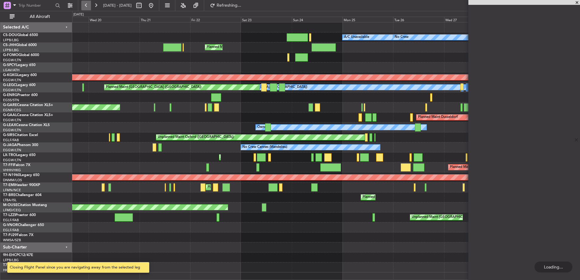
click at [88, 8] on button at bounding box center [86, 6] width 10 height 10
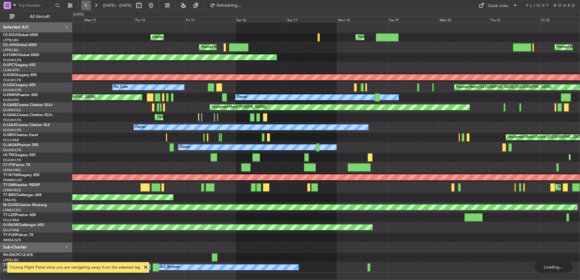
click at [88, 8] on button at bounding box center [86, 6] width 10 height 10
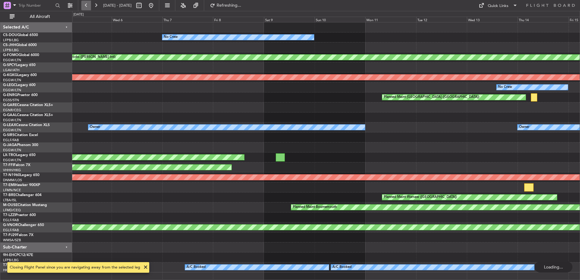
click at [88, 8] on button at bounding box center [86, 6] width 10 height 10
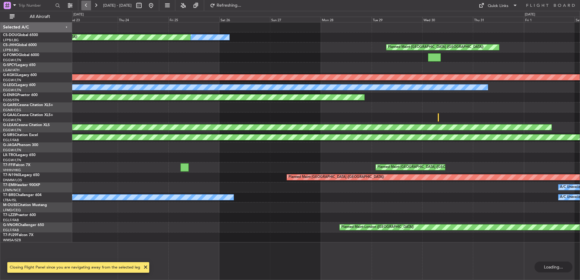
click at [88, 8] on button at bounding box center [86, 6] width 10 height 10
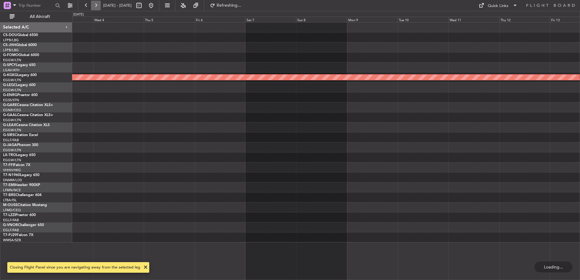
click at [99, 5] on button at bounding box center [96, 6] width 10 height 10
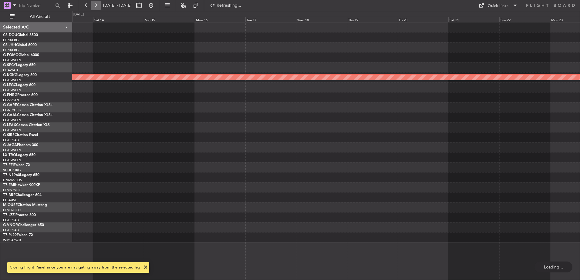
click at [99, 5] on button at bounding box center [96, 6] width 10 height 10
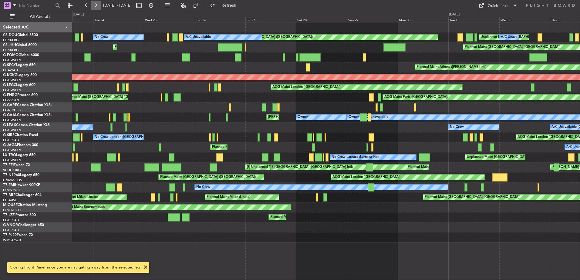
click at [99, 5] on button at bounding box center [96, 6] width 10 height 10
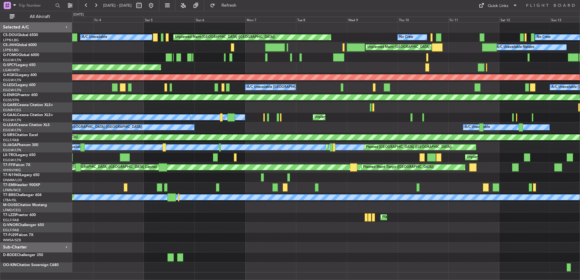
click at [89, 134] on div "A/C Unavailable Unplanned Maint [GEOGRAPHIC_DATA] ([GEOGRAPHIC_DATA]) No Crew N…" at bounding box center [325, 147] width 507 height 250
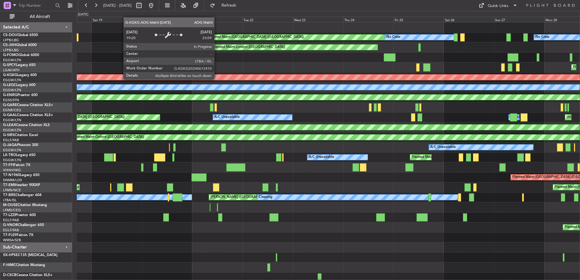
click at [217, 79] on div "AOG Maint [GEOGRAPHIC_DATA] (Ataturk)" at bounding box center [328, 77] width 1509 height 5
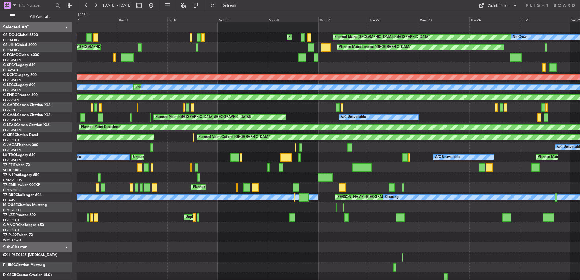
click at [500, 68] on div "Planned Maint Athens ([PERSON_NAME] Intl)" at bounding box center [328, 67] width 503 height 10
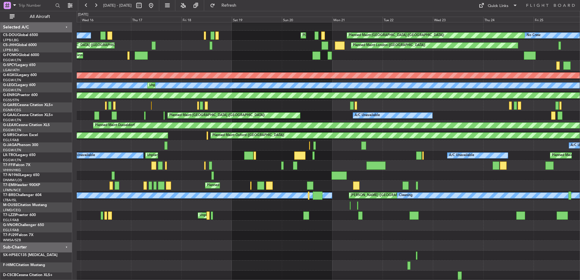
scroll to position [2, 0]
click at [312, 49] on div "Planned Maint [GEOGRAPHIC_DATA] ([GEOGRAPHIC_DATA]) Planned Maint [GEOGRAPHIC_D…" at bounding box center [328, 151] width 503 height 260
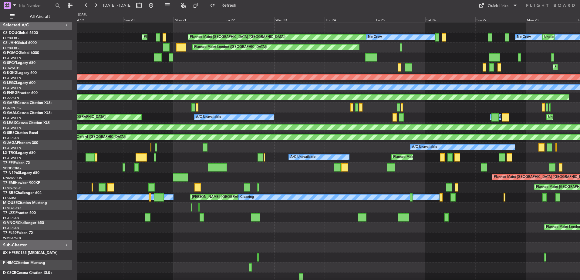
click at [136, 65] on div "Planned Maint [GEOGRAPHIC_DATA] ([GEOGRAPHIC_DATA]) Planned Maint [GEOGRAPHIC_D…" at bounding box center [328, 157] width 503 height 270
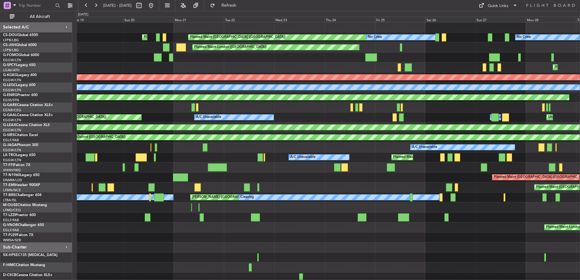
click at [507, 138] on div "Planned Maint [GEOGRAPHIC_DATA] ([GEOGRAPHIC_DATA]) Planned Maint [GEOGRAPHIC_D…" at bounding box center [328, 157] width 503 height 270
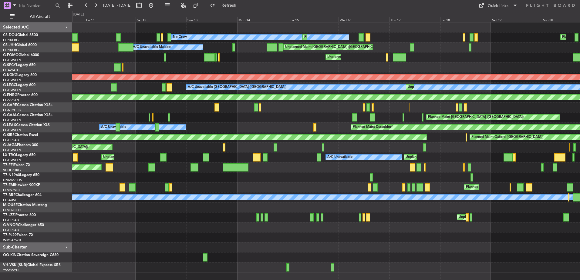
click at [229, 119] on div "Planned Maint [GEOGRAPHIC_DATA] ([GEOGRAPHIC_DATA]) No Crew Planned Maint No Cr…" at bounding box center [325, 147] width 507 height 250
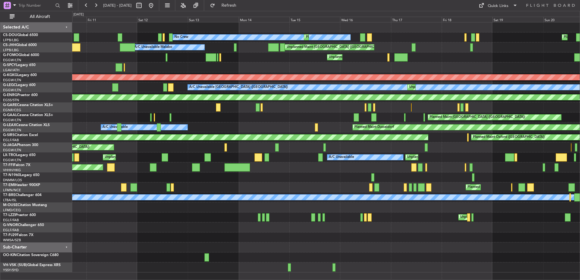
click at [259, 128] on div "No Crew Planned Maint Planned Maint [GEOGRAPHIC_DATA] ([GEOGRAPHIC_DATA]) No Cr…" at bounding box center [325, 147] width 507 height 250
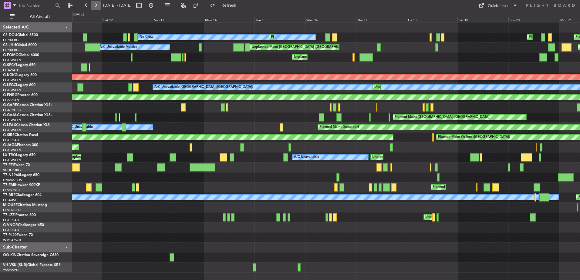
click at [95, 3] on button at bounding box center [96, 6] width 10 height 10
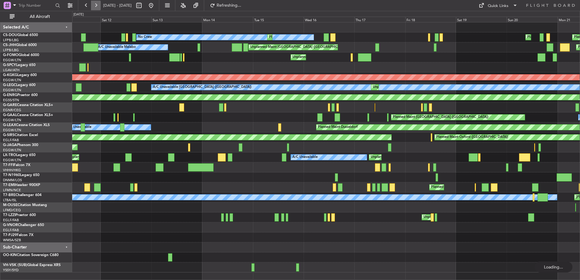
click at [95, 3] on button at bounding box center [96, 6] width 10 height 10
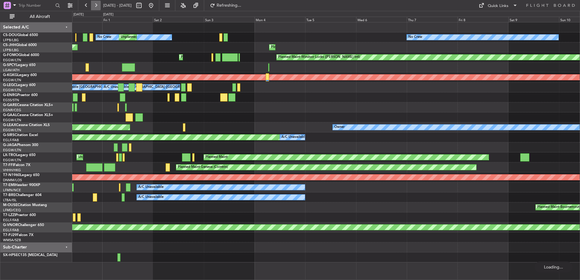
click at [95, 3] on button at bounding box center [96, 6] width 10 height 10
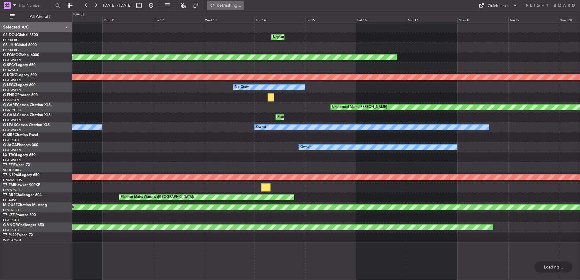
click at [242, 6] on span "Refreshing..." at bounding box center [228, 5] width 25 height 4
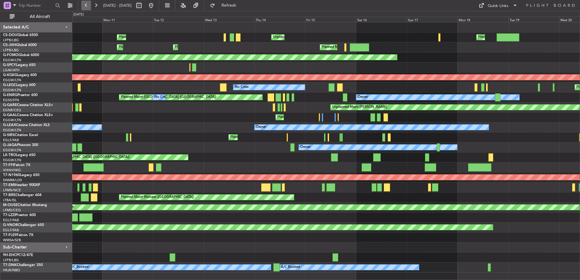
click at [90, 6] on button at bounding box center [86, 6] width 10 height 10
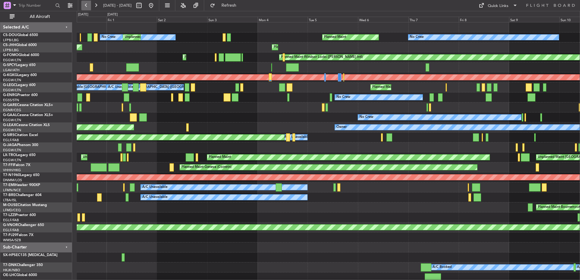
click at [90, 6] on button at bounding box center [86, 6] width 10 height 10
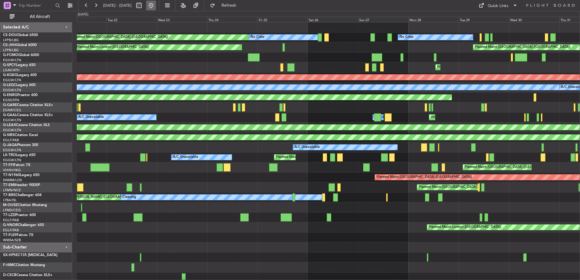
click at [156, 6] on button at bounding box center [151, 6] width 10 height 10
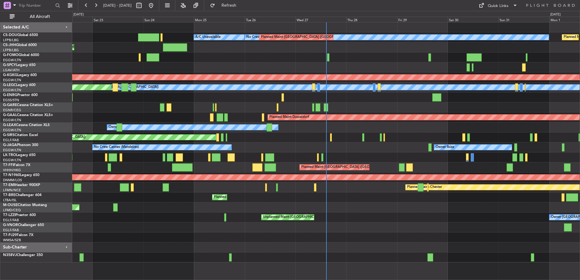
click at [207, 119] on div "No Crew Planned Maint [GEOGRAPHIC_DATA] ([GEOGRAPHIC_DATA]) Planned Maint [GEOG…" at bounding box center [325, 142] width 507 height 240
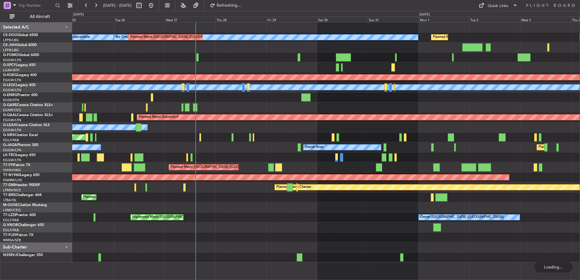
click at [337, 67] on div at bounding box center [337, 67] width 3 height 8
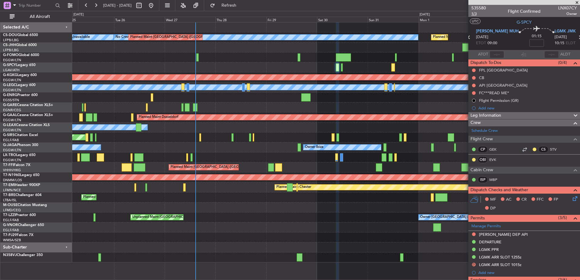
click at [473, 12] on span "1/3" at bounding box center [478, 13] width 15 height 5
click at [242, 6] on span "Refresh" at bounding box center [228, 5] width 25 height 4
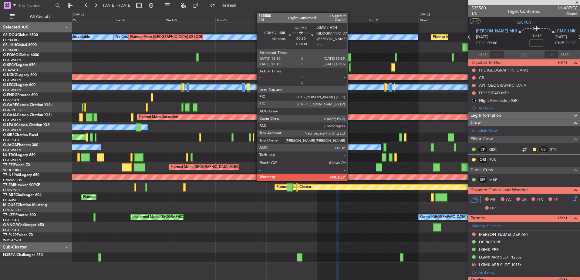
click at [350, 66] on div at bounding box center [350, 67] width 2 height 8
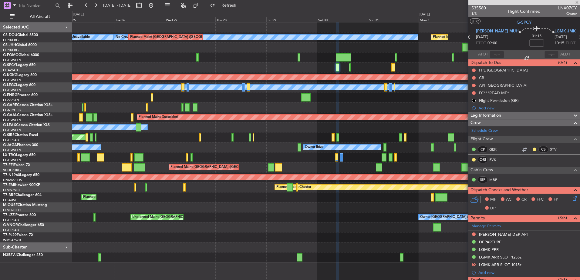
type input "7"
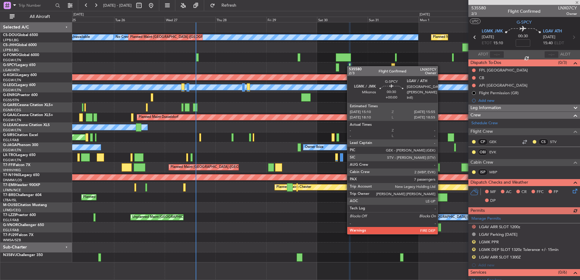
click at [350, 66] on div at bounding box center [350, 67] width 2 height 8
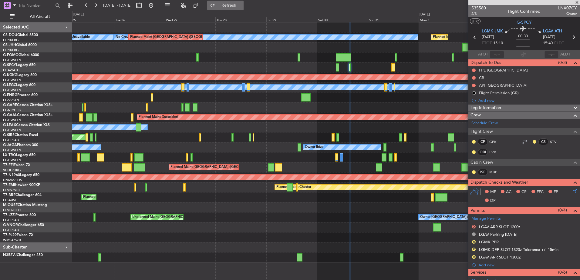
click at [242, 8] on span "Refresh" at bounding box center [228, 5] width 25 height 4
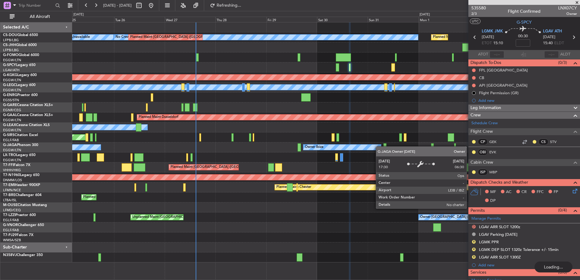
click at [315, 142] on div "Planned Maint [GEOGRAPHIC_DATA] ([GEOGRAPHIC_DATA]) No Crew Planned Maint [GEOG…" at bounding box center [325, 142] width 507 height 240
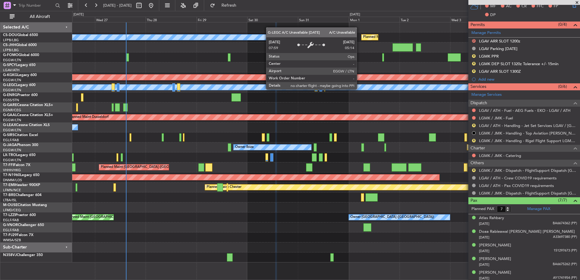
scroll to position [197, 0]
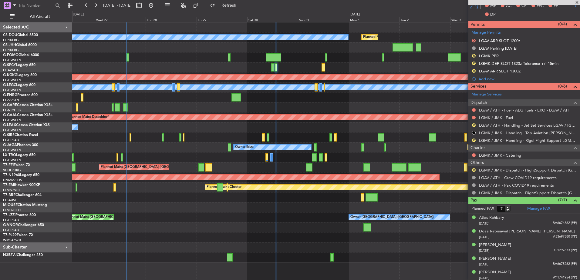
click at [247, 11] on fb-refresh-button "Refresh" at bounding box center [225, 5] width 42 height 11
click at [242, 8] on span "Refresh" at bounding box center [228, 5] width 25 height 4
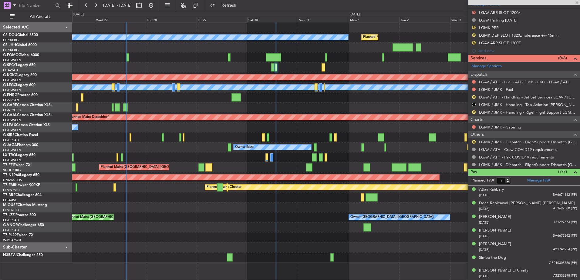
scroll to position [0, 0]
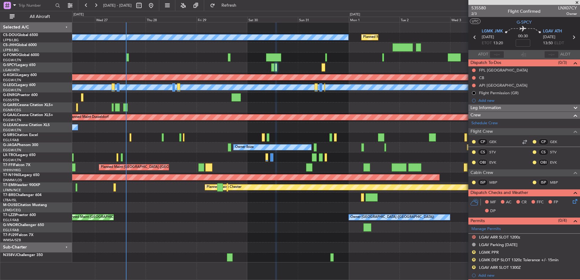
click at [200, 74] on div "Planned Maint [GEOGRAPHIC_DATA] ([GEOGRAPHIC_DATA]) No Crew Planned Maint [GEOG…" at bounding box center [325, 142] width 507 height 240
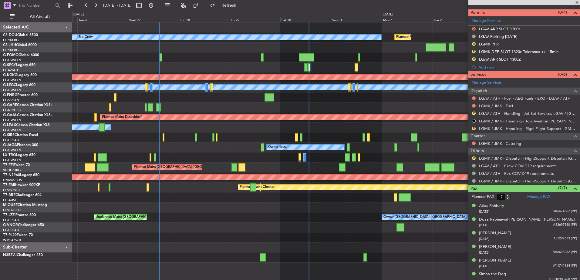
scroll to position [225, 0]
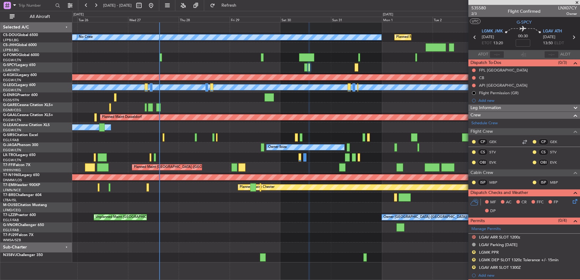
scroll to position [225, 0]
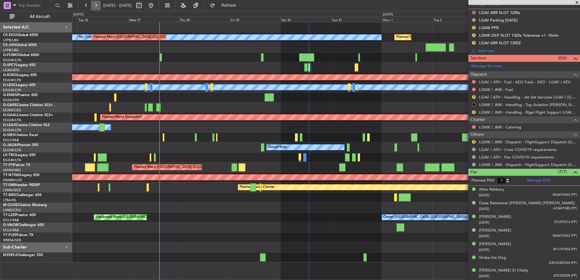
click at [98, 4] on button at bounding box center [96, 6] width 10 height 10
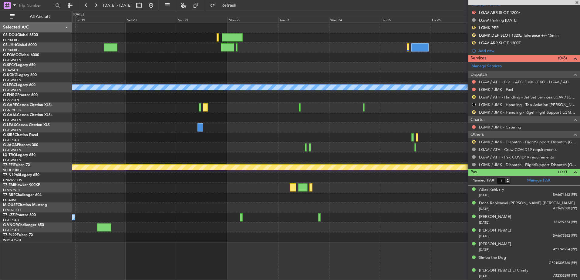
click at [143, 143] on div "A/C Unavailable London (Luton) Planned Maint Dusseldorf Planned Maint Geneva (C…" at bounding box center [325, 132] width 507 height 220
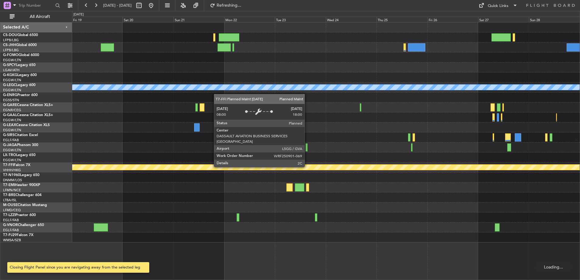
scroll to position [0, 0]
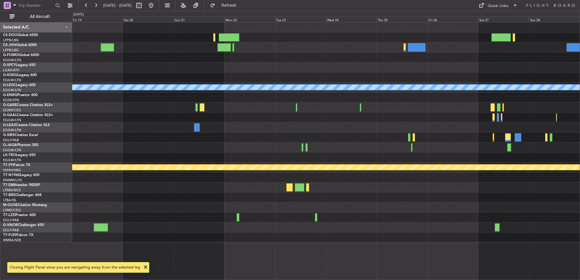
click at [309, 139] on div "A/C Unavailable London (Luton) Planned Maint Dusseldorf Planned Maint Geneva (C…" at bounding box center [325, 132] width 507 height 220
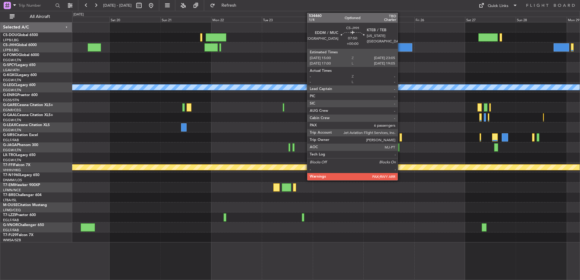
click at [400, 50] on div at bounding box center [403, 47] width 17 height 8
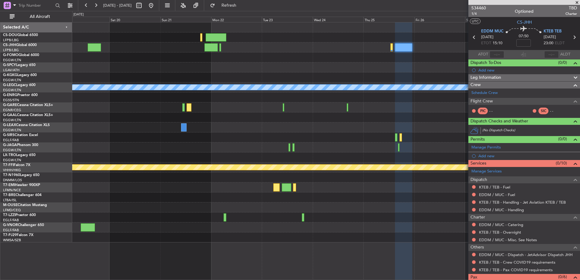
click at [577, 2] on span at bounding box center [577, 2] width 6 height 5
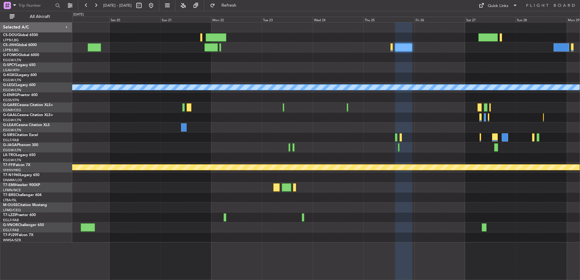
type input "0"
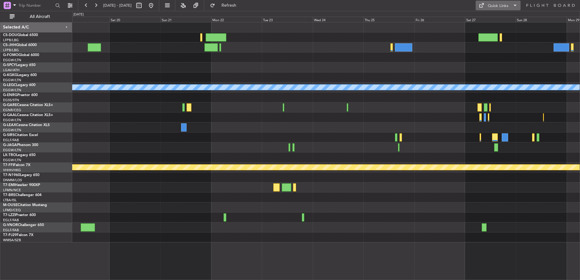
click at [494, 9] on div "Quick Links" at bounding box center [498, 6] width 21 height 6
click at [489, 22] on button "Trip Builder" at bounding box center [499, 20] width 46 height 15
click at [454, 112] on div at bounding box center [325, 108] width 507 height 10
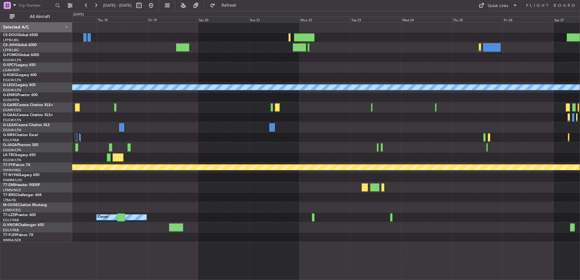
click at [339, 121] on div "A/C Unavailable London (Luton) Planned Maint Dusseldorf Planned Maint Geneva (C…" at bounding box center [325, 132] width 507 height 220
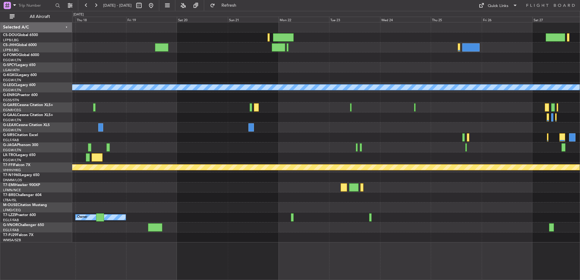
click at [580, 116] on html "17 Sep 2025 - 27 Sep 2025 Refresh Quick Links All Aircraft A/C Unavailable Lond…" at bounding box center [290, 140] width 580 height 280
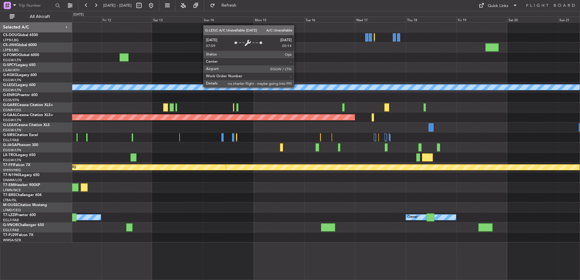
click at [551, 106] on div "A/C Unavailable London (Luton) Planned Maint Dusseldorf Planned Maint Dusseldor…" at bounding box center [325, 132] width 507 height 220
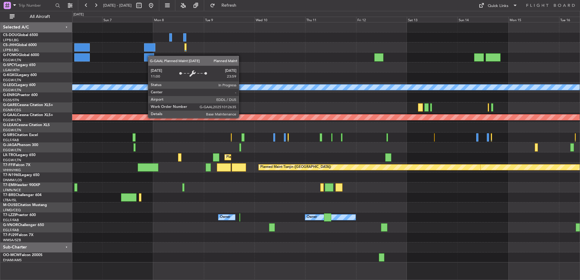
click at [241, 118] on div "Planned Maint Dusseldorf" at bounding box center [87, 117] width 1044 height 5
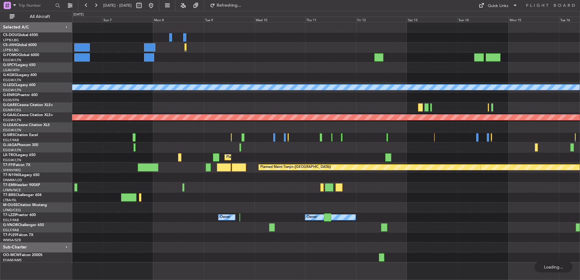
click at [442, 170] on div "Planned Maint Geneva (Cointrin) Planned Maint Tianjin (Binhai)" at bounding box center [325, 168] width 507 height 10
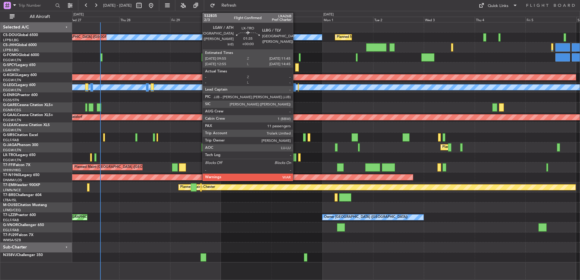
click at [296, 157] on div at bounding box center [294, 157] width 4 height 8
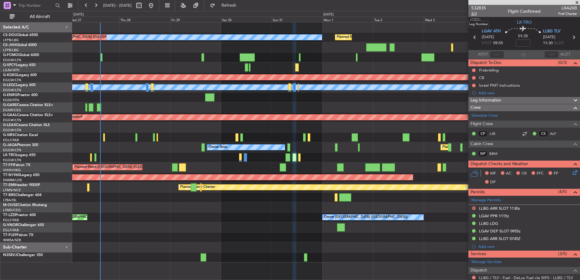
click at [472, 13] on span "2/3" at bounding box center [478, 13] width 15 height 5
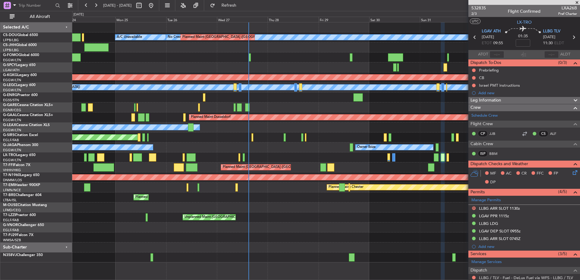
click at [335, 122] on div "No Crew Planned Maint Paris (Le Bourget) Planned Maint Paris (Le Bourget) A/C U…" at bounding box center [325, 142] width 507 height 240
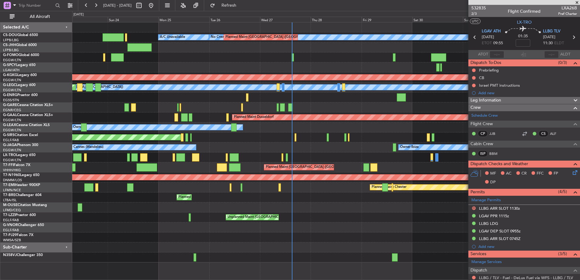
click at [213, 109] on div at bounding box center [325, 108] width 507 height 10
click at [93, 2] on button at bounding box center [96, 6] width 10 height 10
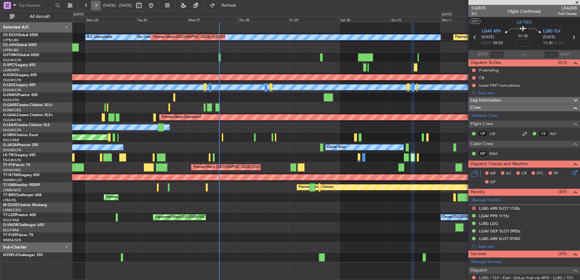
click at [93, 2] on button at bounding box center [96, 6] width 10 height 10
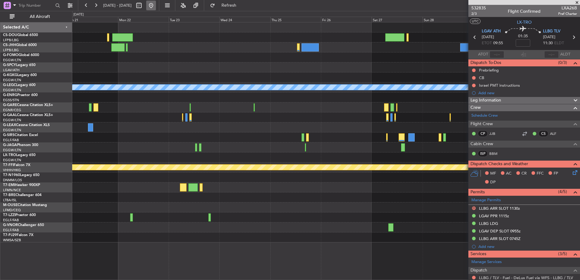
click at [156, 2] on button at bounding box center [151, 6] width 10 height 10
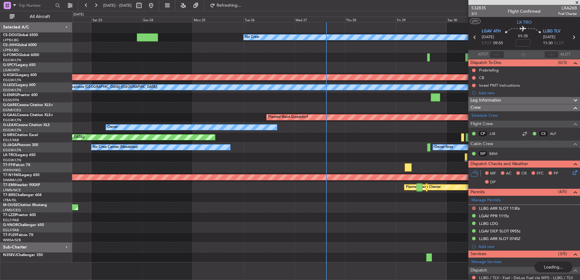
click at [206, 88] on div "Planned Maint Paris (Le Bourget) No Crew AOG Maint Istanbul (Ataturk) A/C Unava…" at bounding box center [325, 142] width 507 height 240
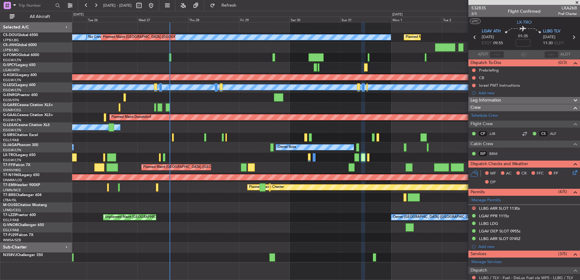
click at [134, 85] on div "Planned Maint Paris (Le Bourget) No Crew Planned Maint Paris (Le Bourget) A/C U…" at bounding box center [325, 142] width 507 height 240
